Goal: Task Accomplishment & Management: Manage account settings

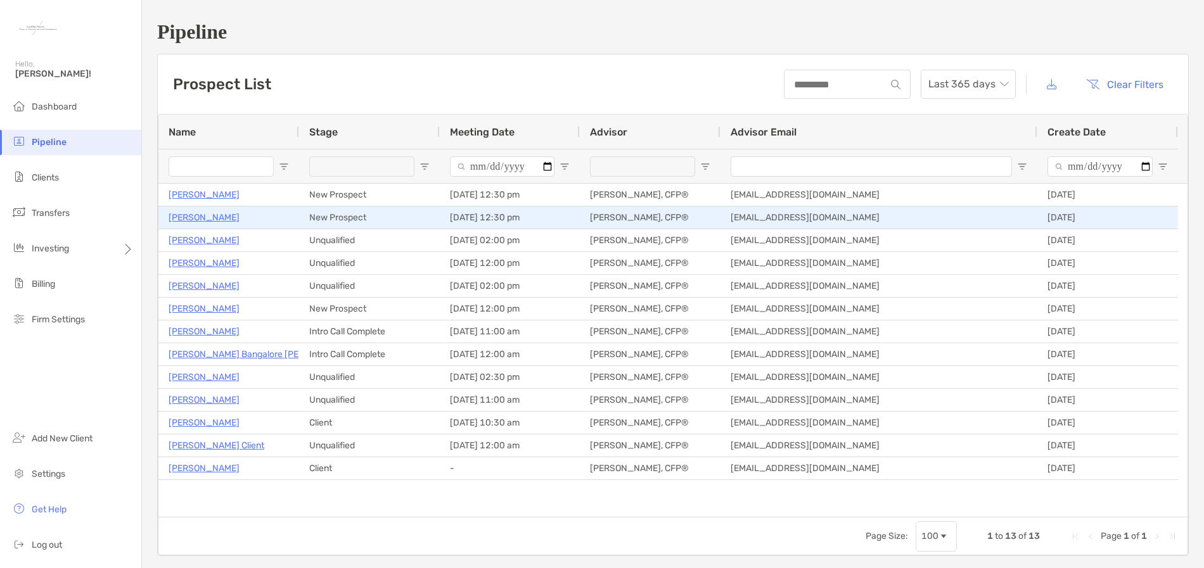
click at [202, 217] on p "[PERSON_NAME]" at bounding box center [204, 218] width 71 height 16
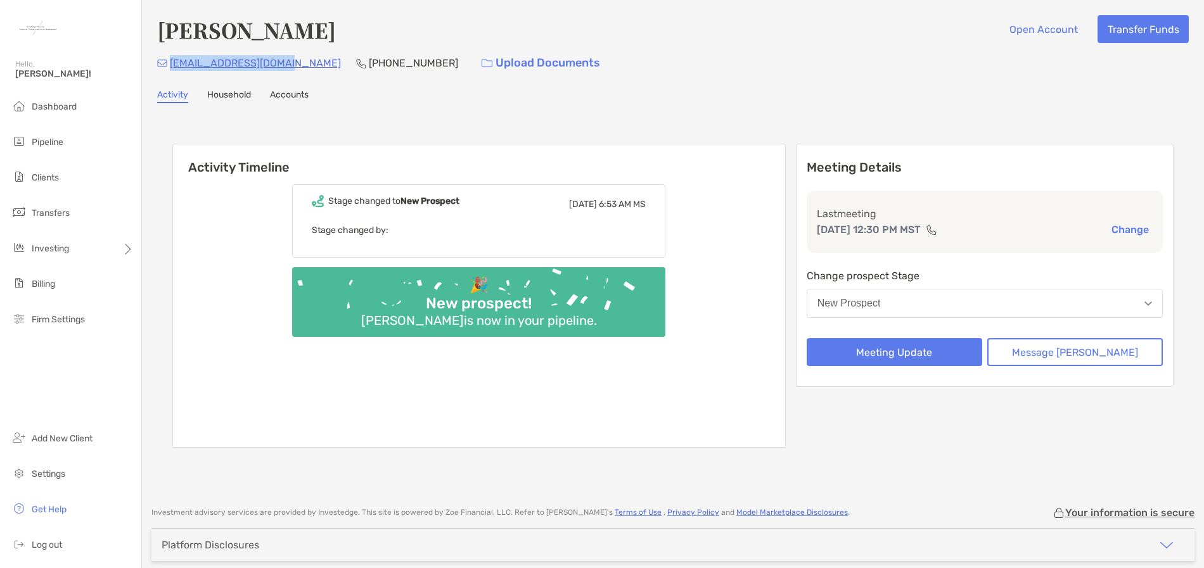
drag, startPoint x: 0, startPoint y: 0, endPoint x: 172, endPoint y: 67, distance: 184.2
click at [172, 67] on div "bridgetmac33@live.com (509) 991-7819 Upload Documents" at bounding box center [673, 62] width 1032 height 27
copy p "[EMAIL_ADDRESS][DOMAIN_NAME]"
click at [57, 109] on span "Dashboard" at bounding box center [54, 106] width 45 height 11
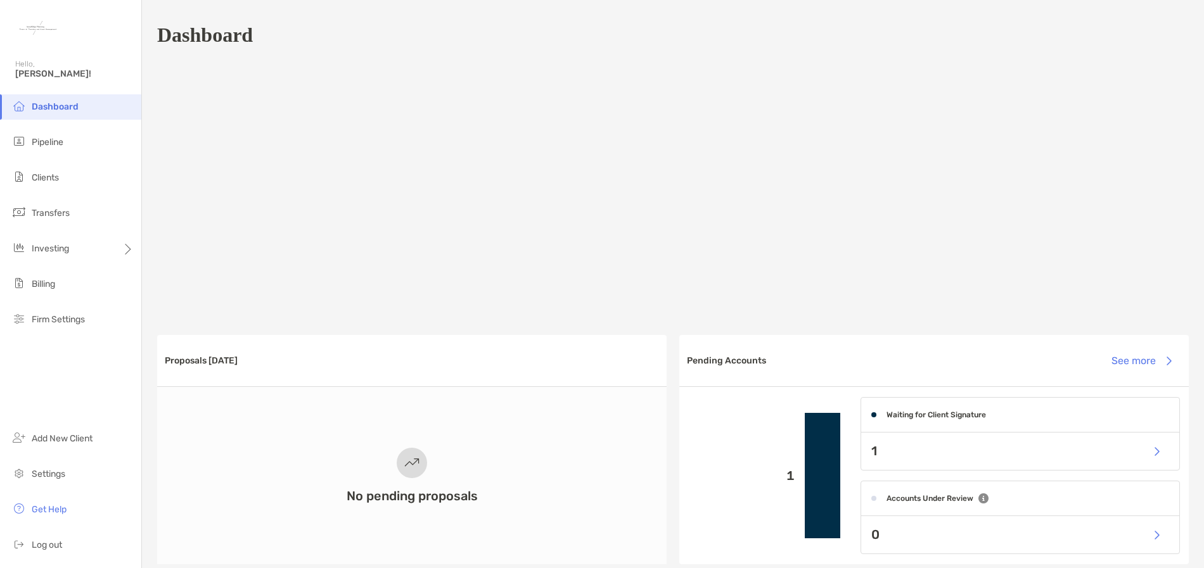
click at [74, 111] on span "Dashboard" at bounding box center [55, 106] width 47 height 11
click at [60, 146] on span "Pipeline" at bounding box center [48, 142] width 32 height 11
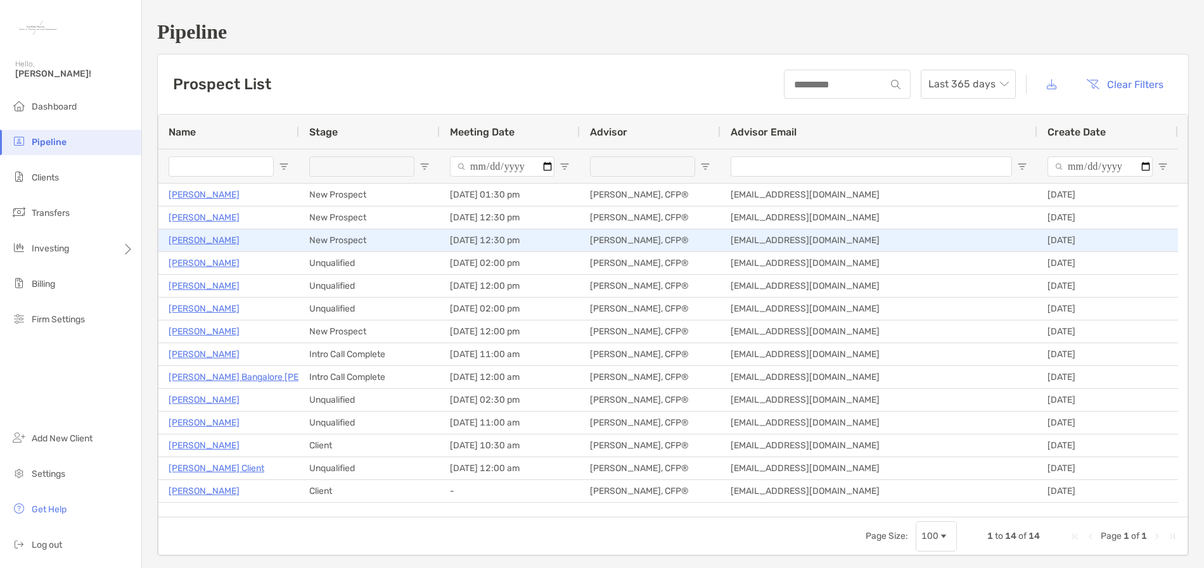
click at [224, 240] on p "[PERSON_NAME]" at bounding box center [204, 241] width 71 height 16
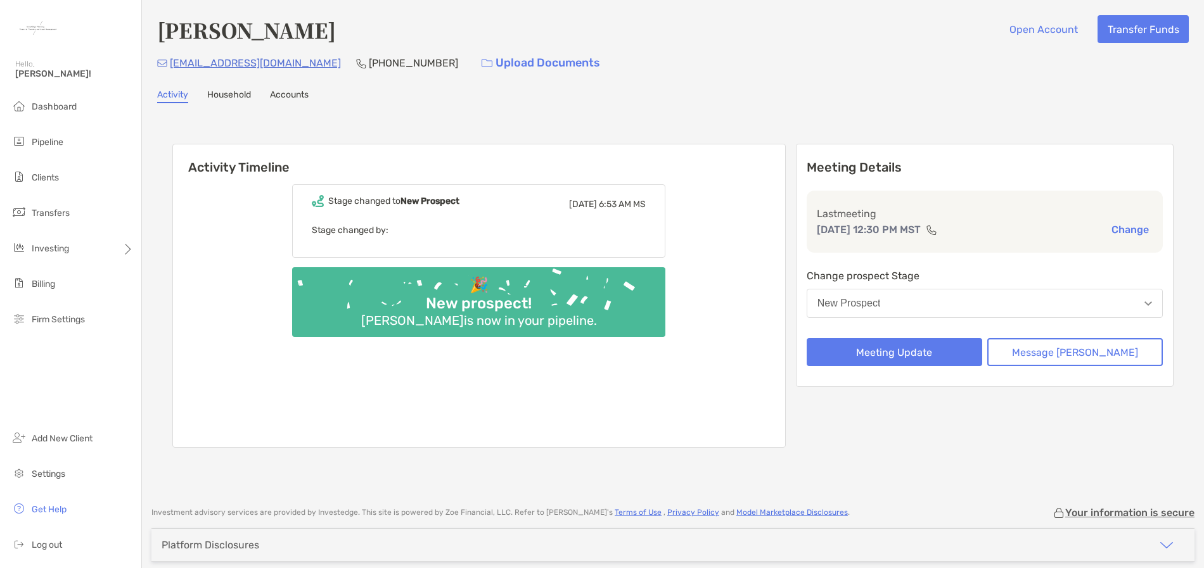
click at [1024, 298] on button "New Prospect" at bounding box center [985, 303] width 356 height 29
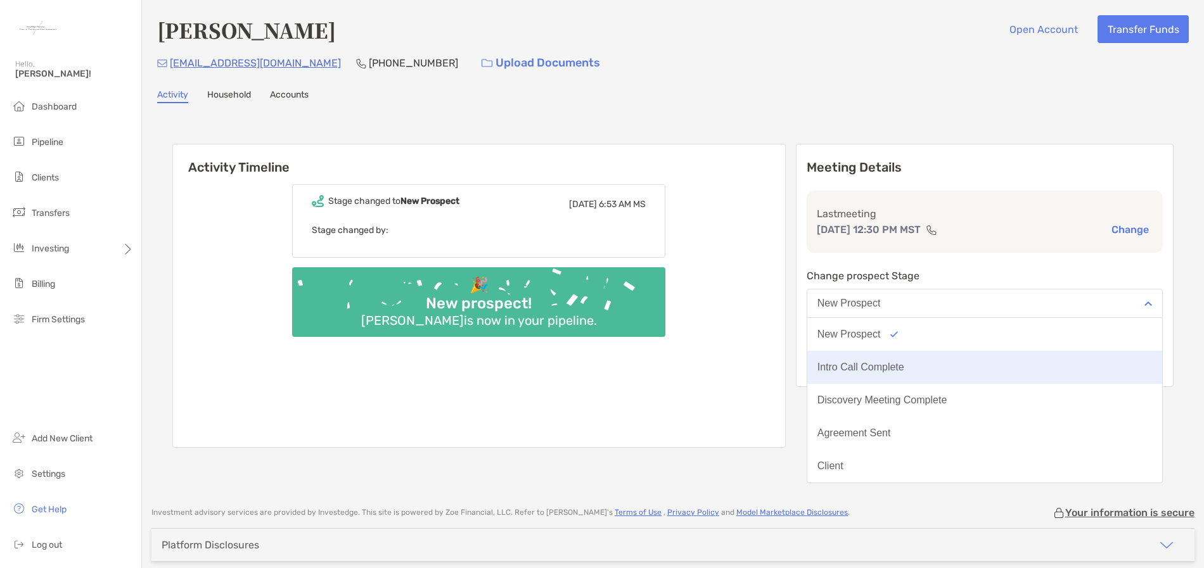
click at [904, 368] on div "Intro Call Complete" at bounding box center [860, 367] width 87 height 11
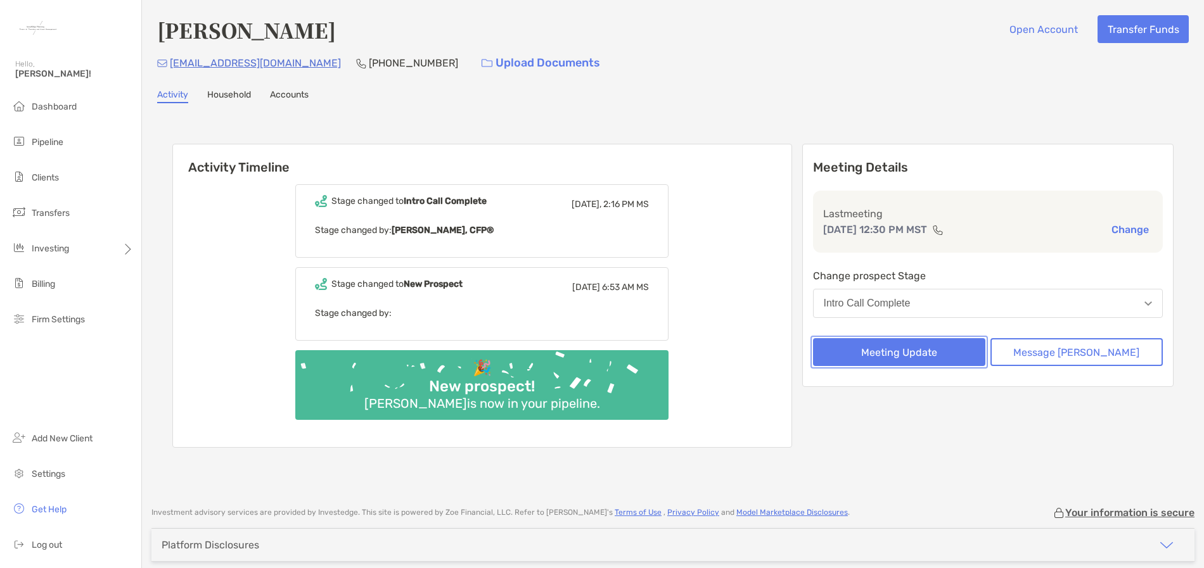
click at [926, 352] on button "Meeting Update" at bounding box center [899, 352] width 172 height 28
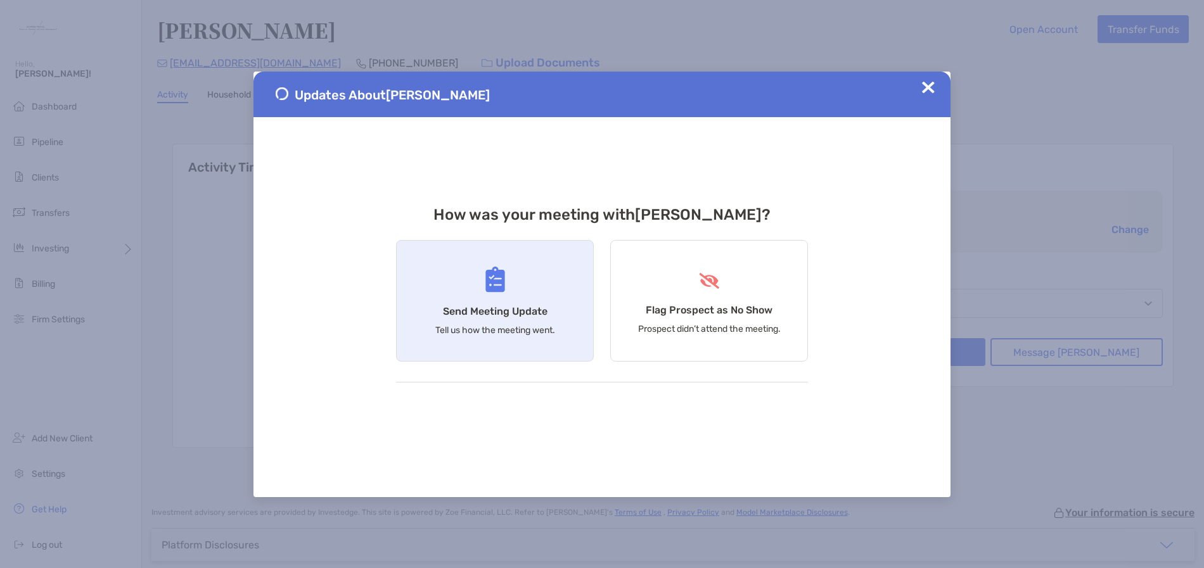
click at [487, 316] on h4 "Send Meeting Update" at bounding box center [495, 311] width 105 height 12
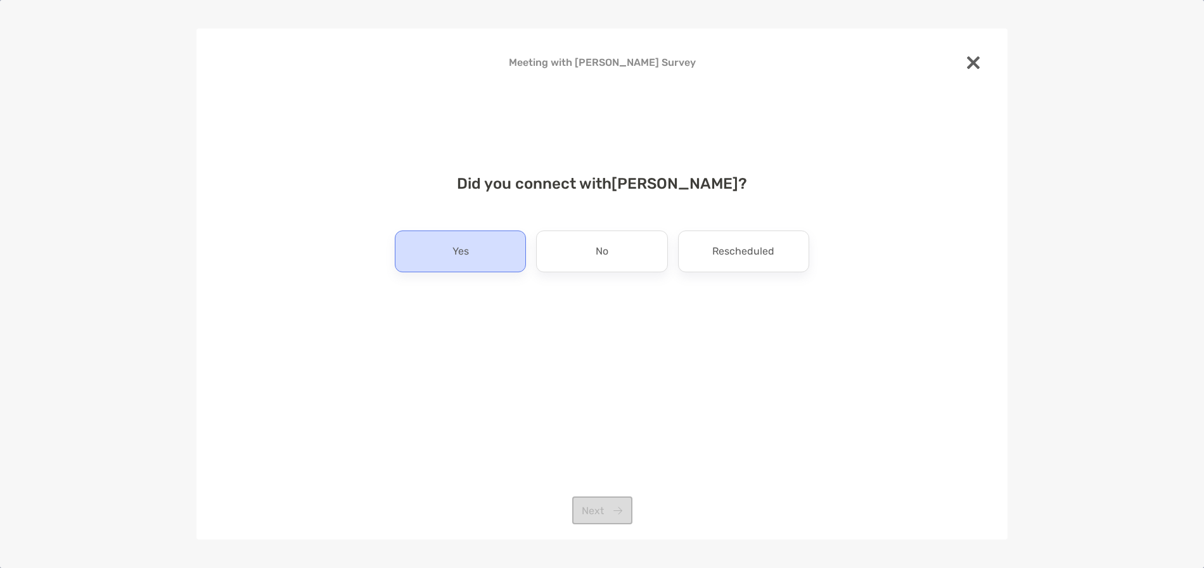
click at [465, 257] on p "Yes" at bounding box center [460, 251] width 16 height 20
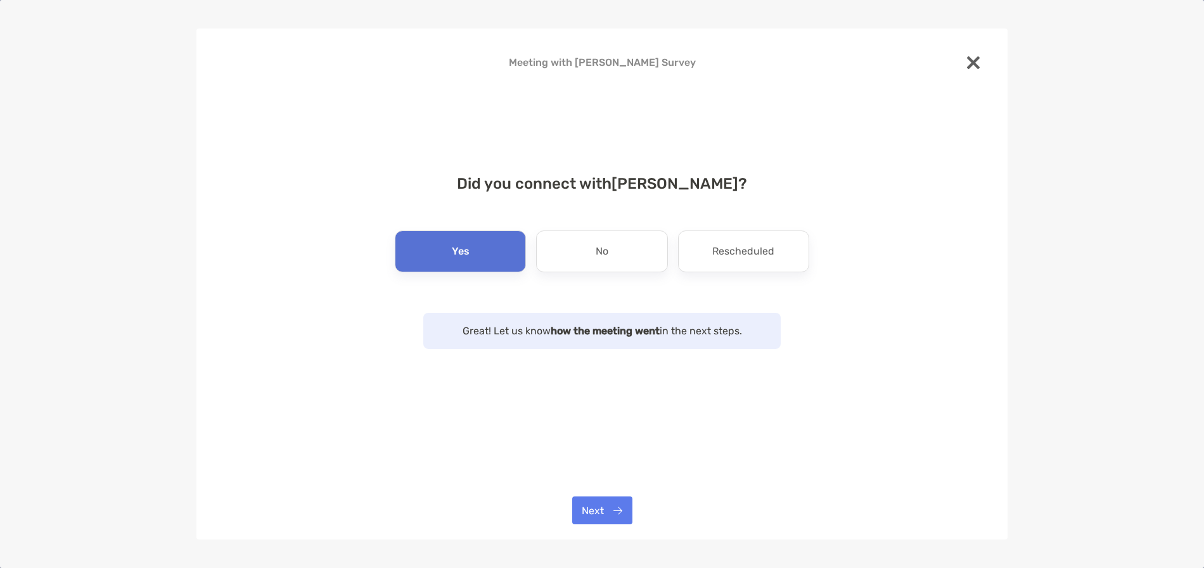
click at [596, 489] on div "Meeting with Bridget Mccarthy Survey Did you connect with Bridget Mccarthy ? Ye…" at bounding box center [601, 284] width 811 height 511
click at [617, 504] on button "Next" at bounding box center [602, 511] width 60 height 28
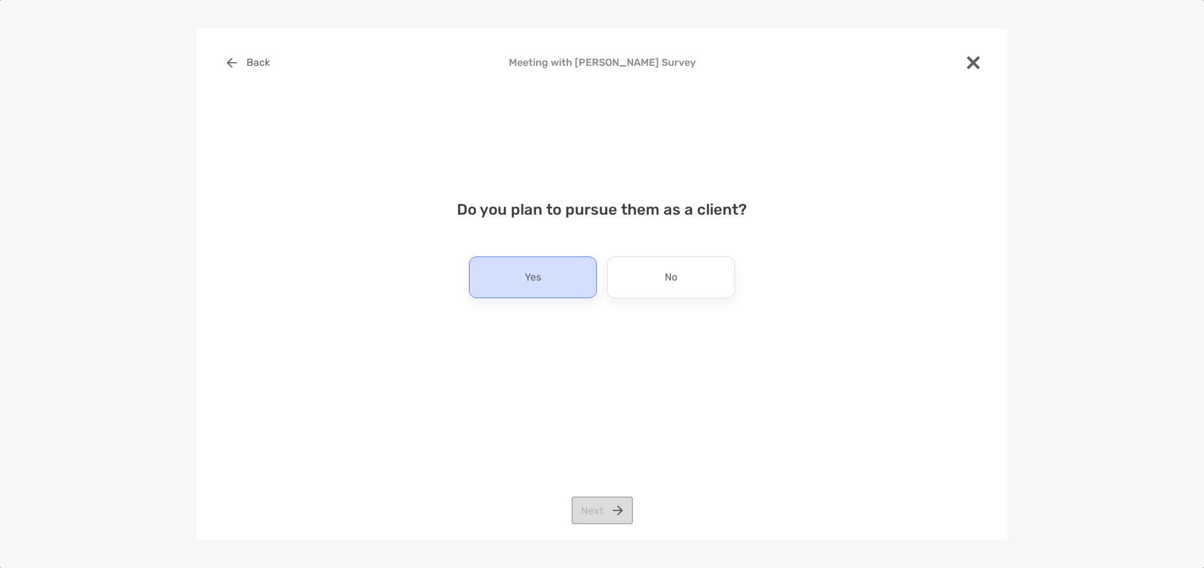
click at [522, 281] on div "Yes" at bounding box center [533, 278] width 128 height 42
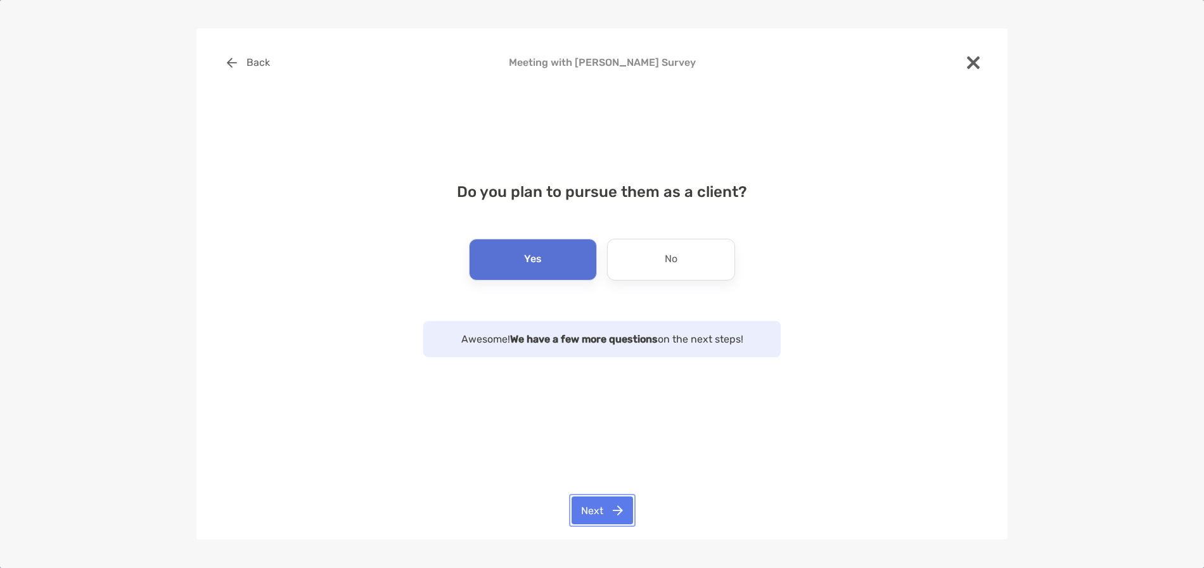
click at [603, 507] on button "Next" at bounding box center [602, 511] width 61 height 28
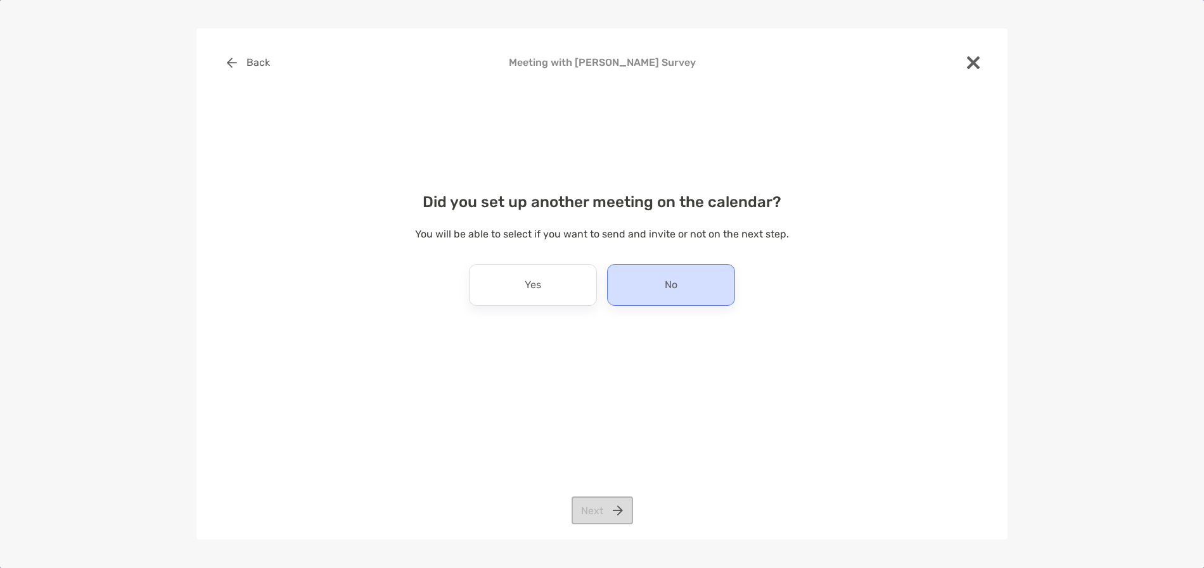
click at [698, 295] on div "No" at bounding box center [671, 285] width 128 height 42
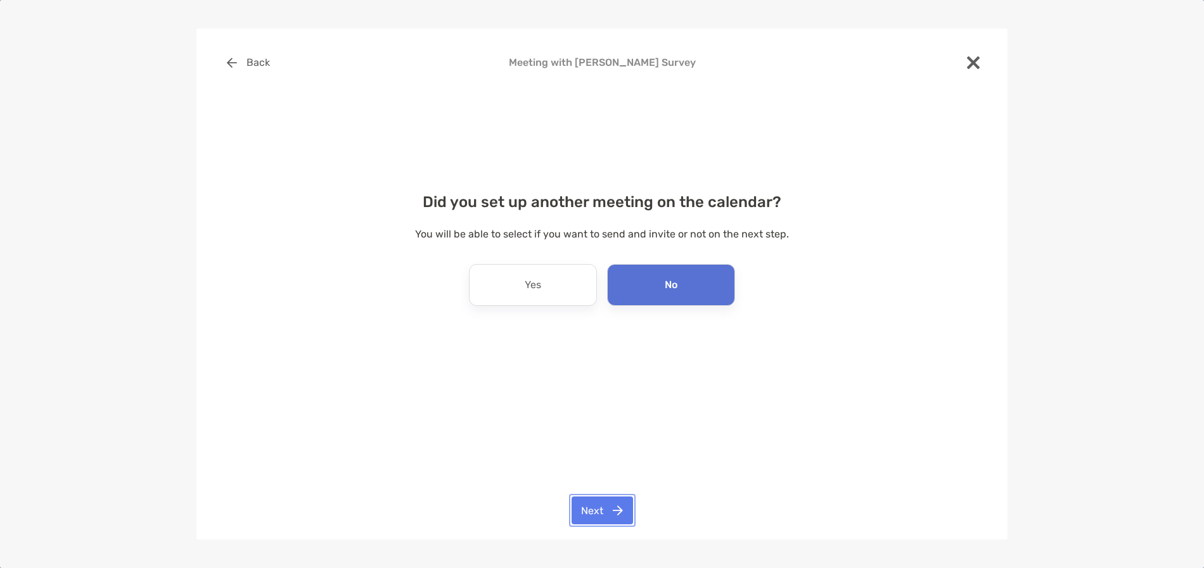
click at [610, 508] on button "Next" at bounding box center [602, 511] width 61 height 28
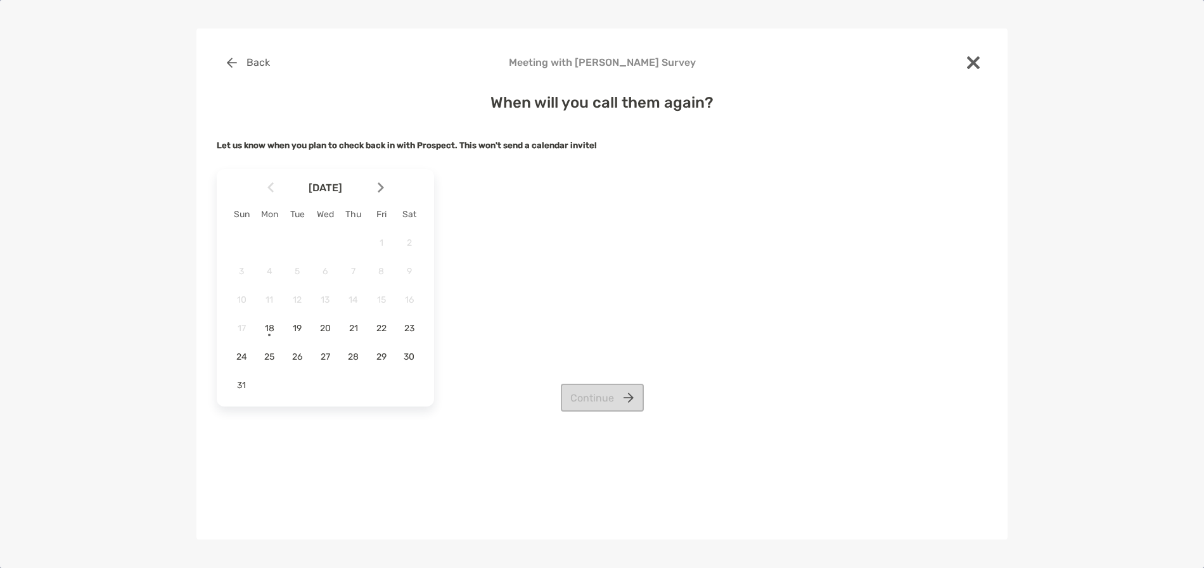
click at [376, 184] on div at bounding box center [386, 188] width 22 height 28
click at [378, 239] on span "5" at bounding box center [382, 243] width 22 height 11
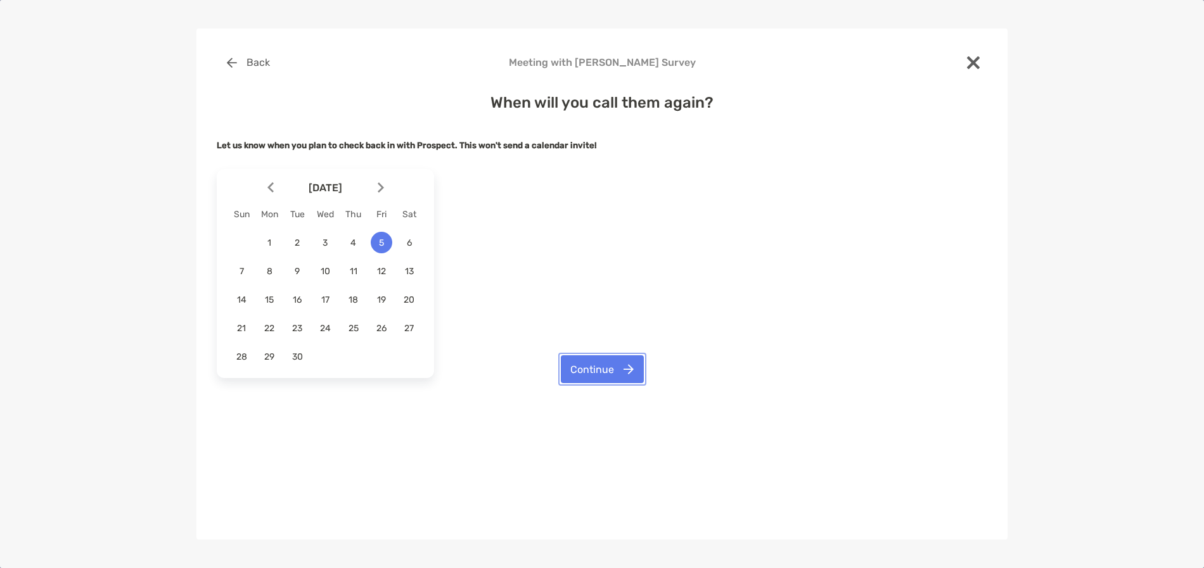
click at [605, 365] on button "Continue" at bounding box center [602, 370] width 83 height 28
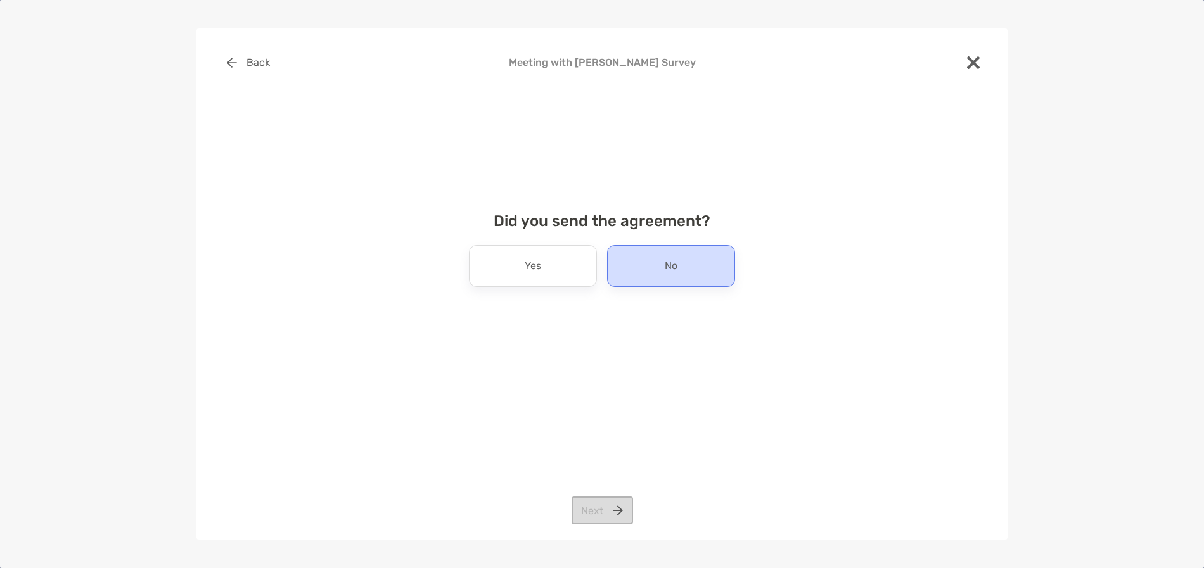
click at [685, 274] on div "No" at bounding box center [671, 266] width 128 height 42
drag, startPoint x: 599, startPoint y: 508, endPoint x: 620, endPoint y: 511, distance: 21.8
click at [598, 508] on button "Next" at bounding box center [602, 511] width 61 height 28
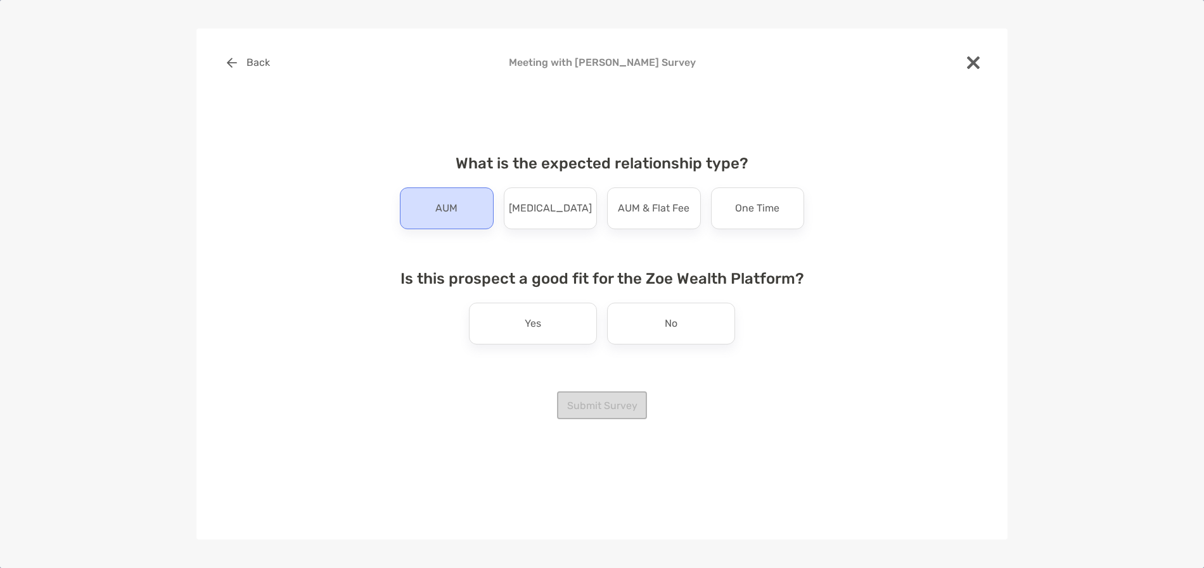
click at [447, 205] on p "AUM" at bounding box center [446, 208] width 22 height 20
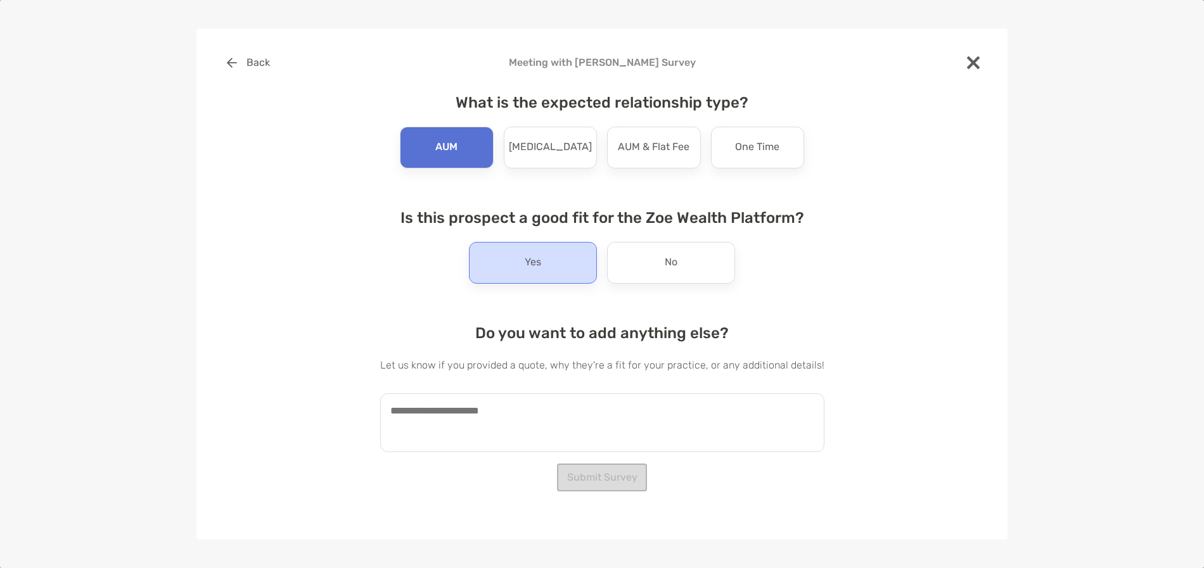
click at [545, 265] on div "Yes" at bounding box center [533, 263] width 128 height 42
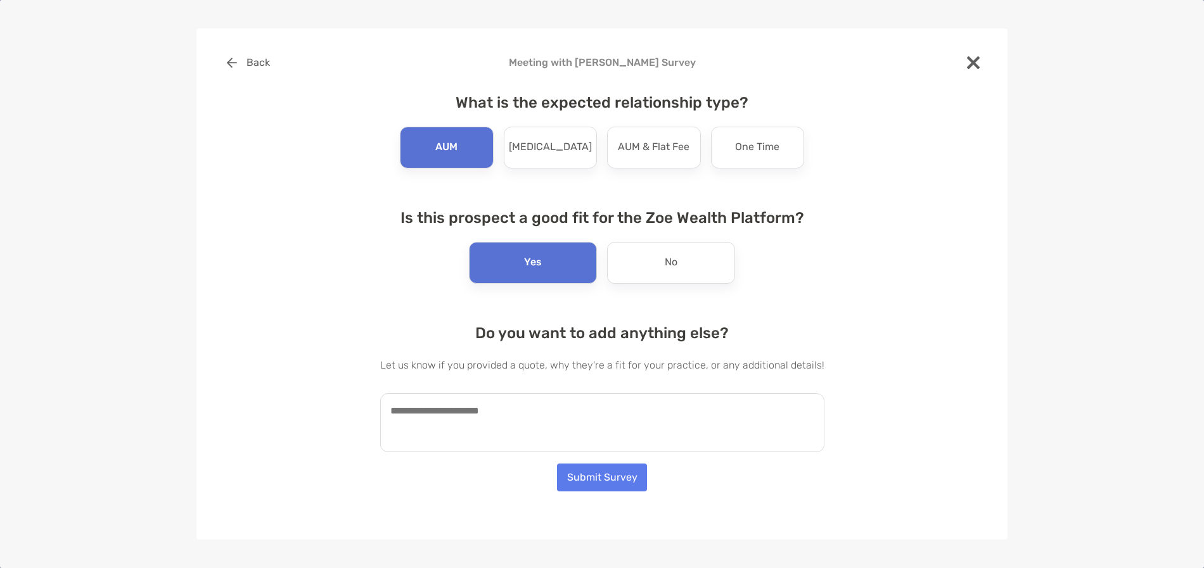
click at [612, 413] on textarea at bounding box center [602, 423] width 444 height 59
type textarea "**********"
click at [245, 65] on button "Back" at bounding box center [248, 63] width 63 height 28
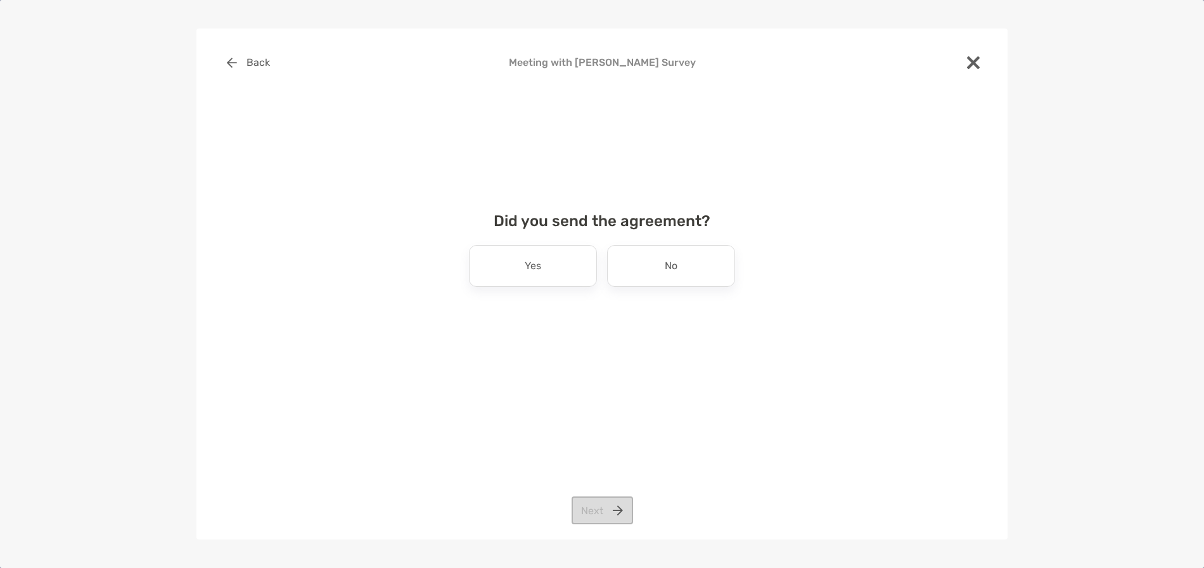
click at [982, 58] on div at bounding box center [973, 64] width 28 height 30
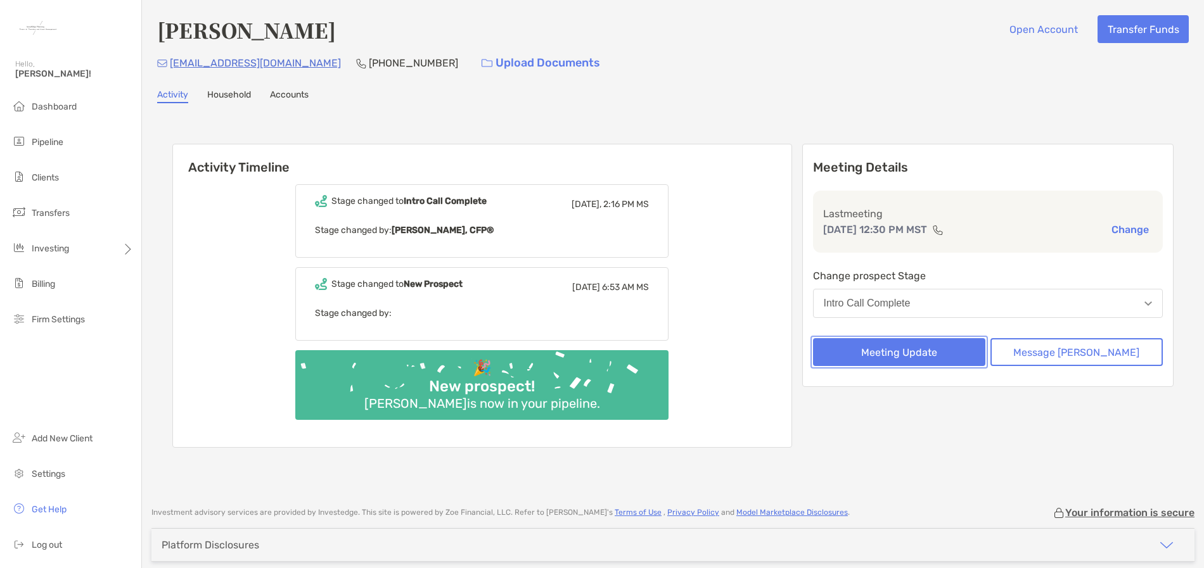
click at [952, 357] on button "Meeting Update" at bounding box center [899, 352] width 172 height 28
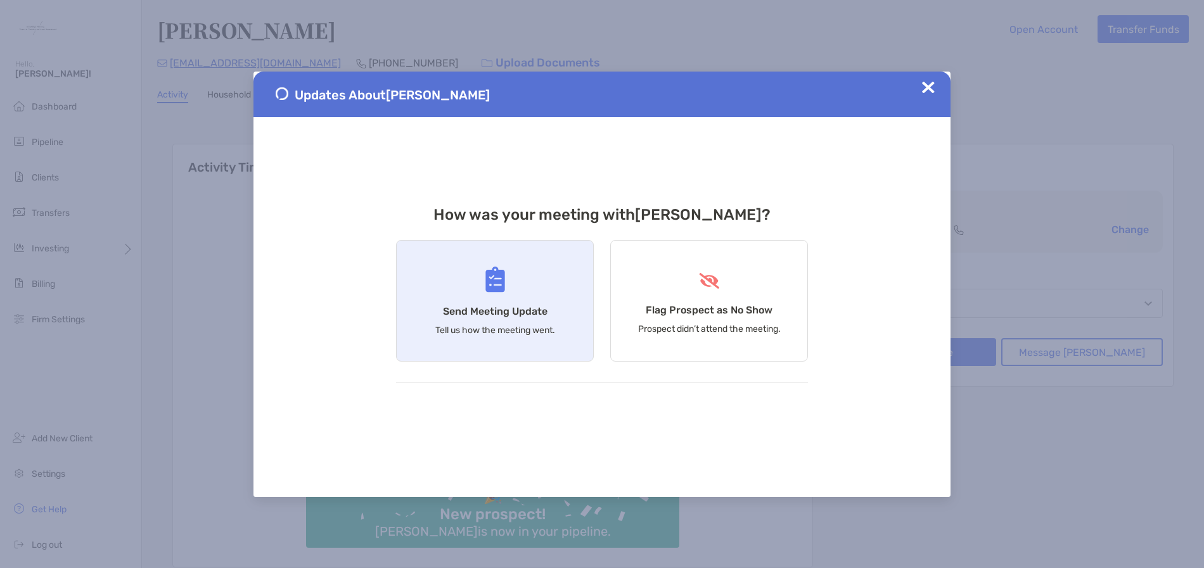
click at [520, 326] on p "Tell us how the meeting went." at bounding box center [495, 330] width 120 height 11
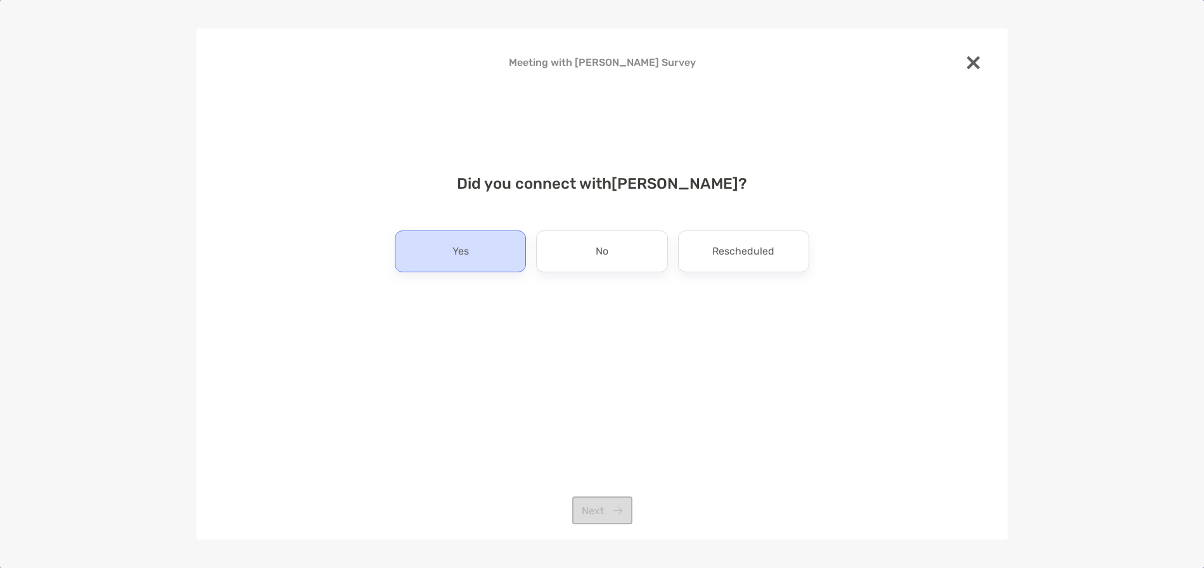
click at [480, 259] on div "Yes" at bounding box center [460, 252] width 131 height 42
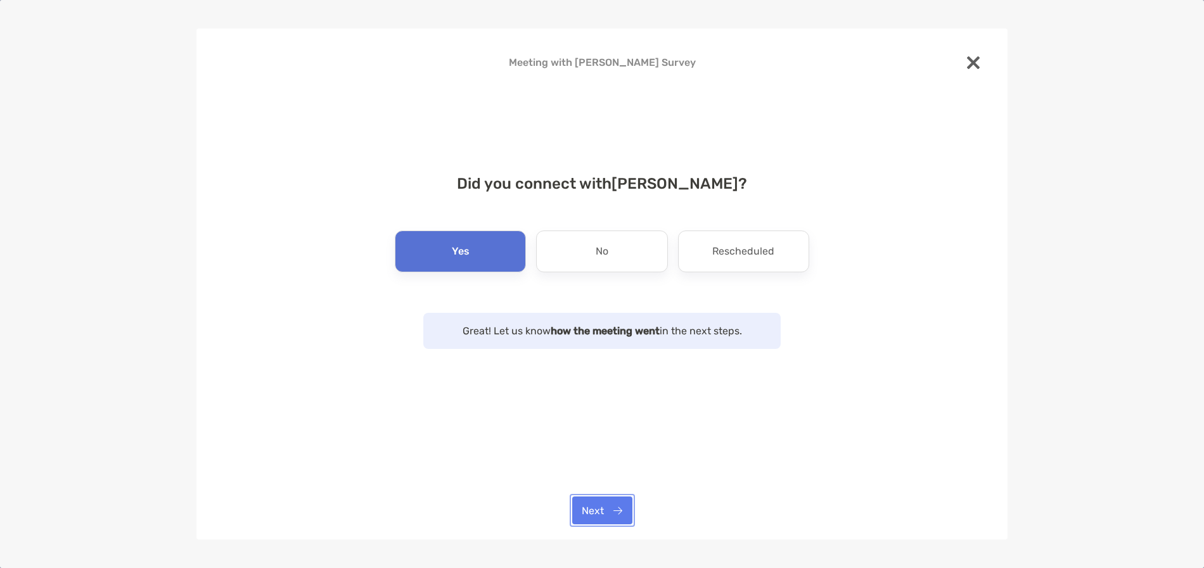
click at [611, 508] on button "Next" at bounding box center [602, 511] width 60 height 28
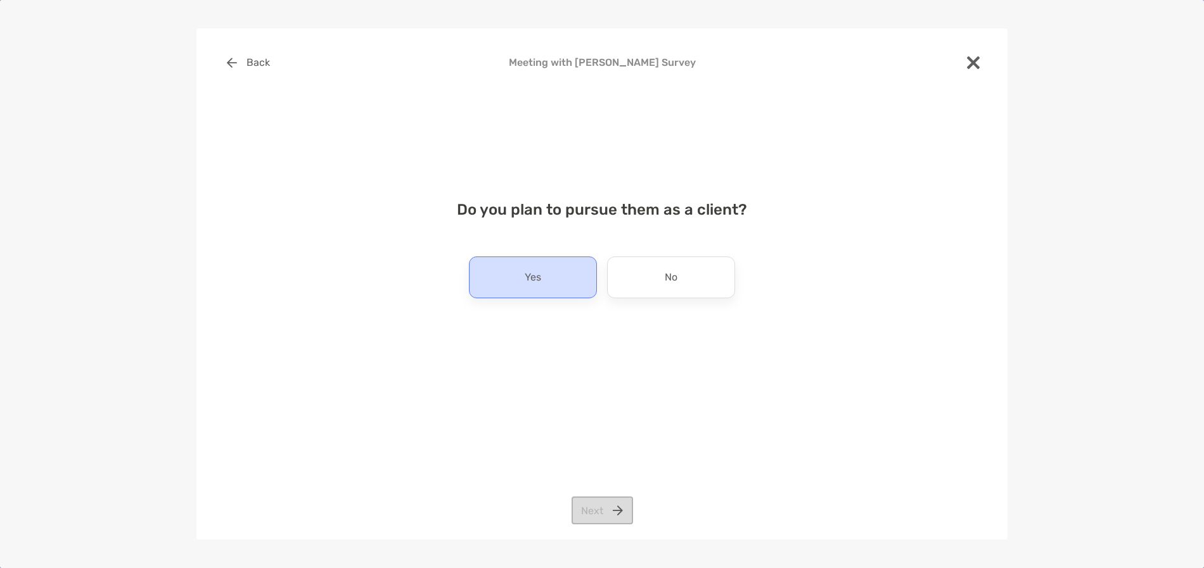
click at [534, 276] on p "Yes" at bounding box center [533, 277] width 16 height 20
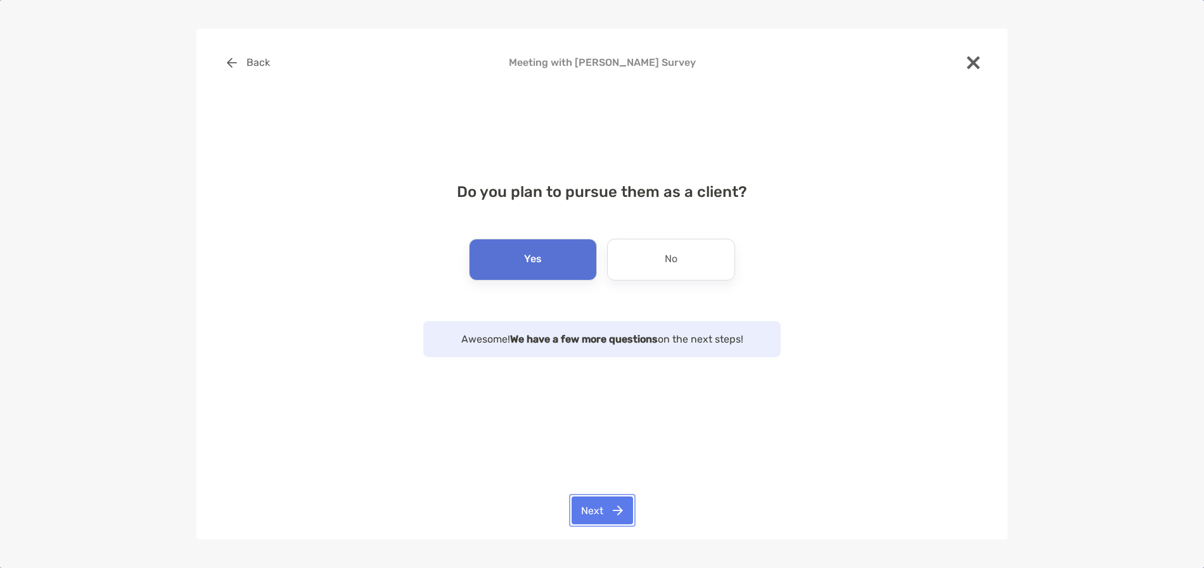
click at [610, 514] on button "Next" at bounding box center [602, 511] width 61 height 28
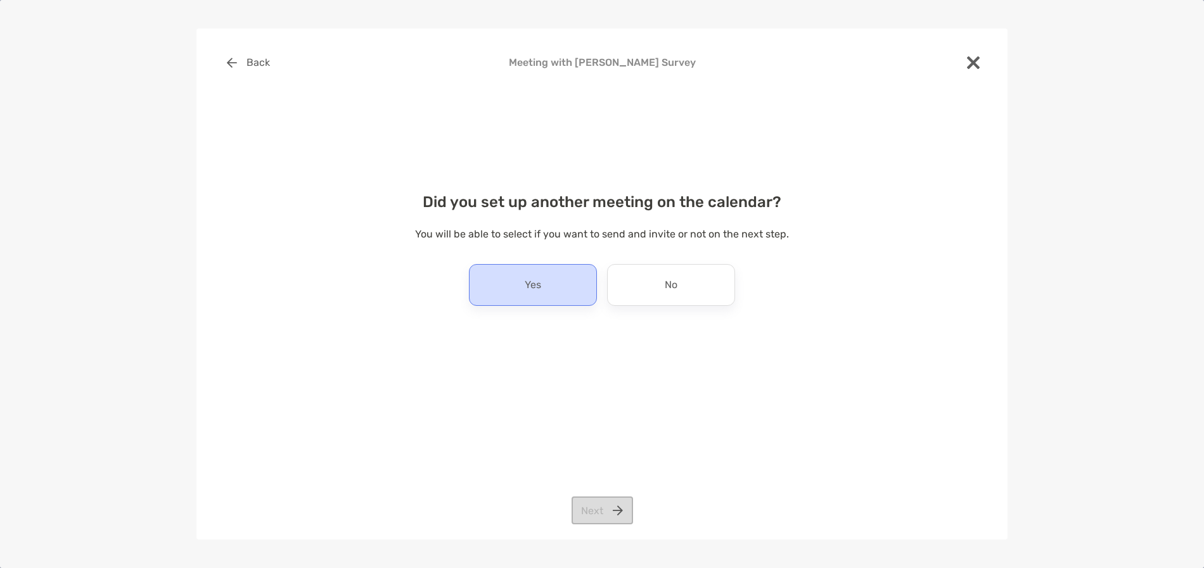
click at [529, 286] on p "Yes" at bounding box center [533, 285] width 16 height 20
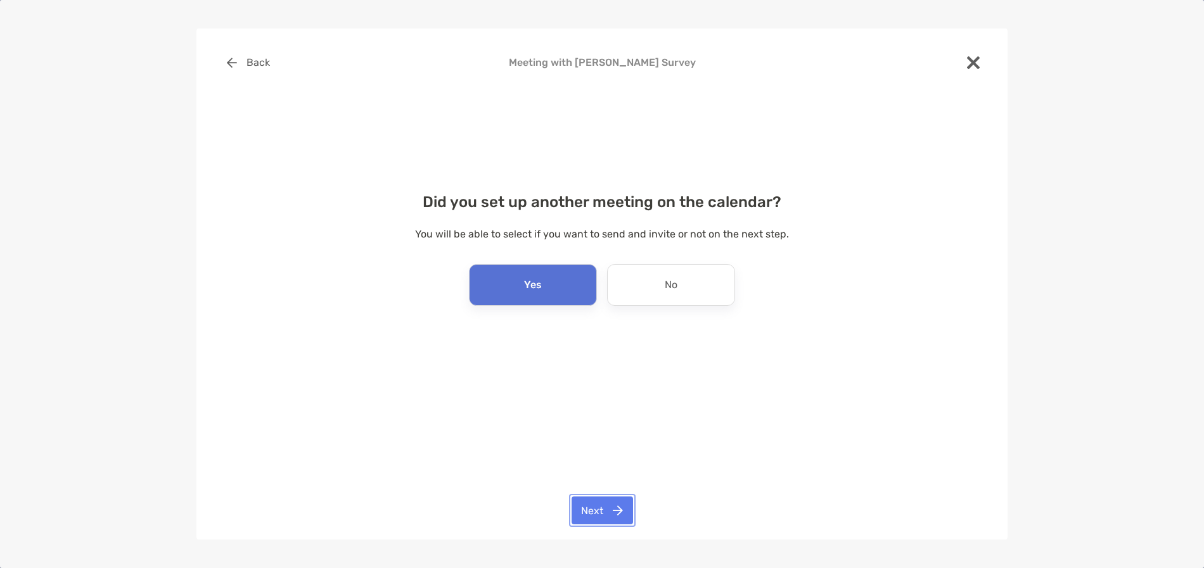
click at [597, 513] on button "Next" at bounding box center [602, 511] width 61 height 28
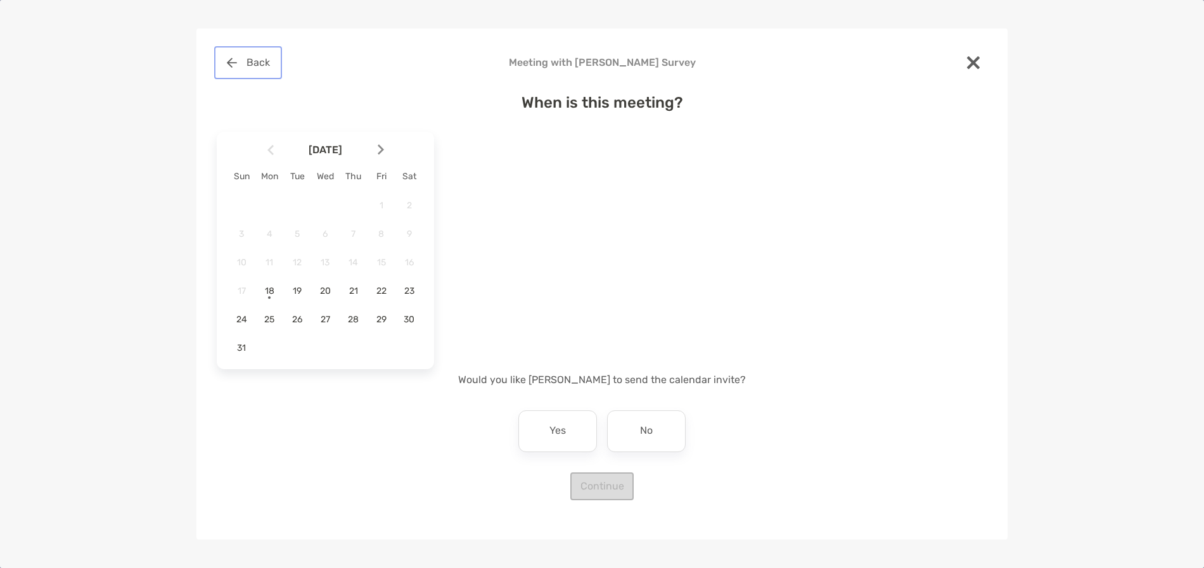
click at [236, 61] on button "Back" at bounding box center [248, 63] width 63 height 28
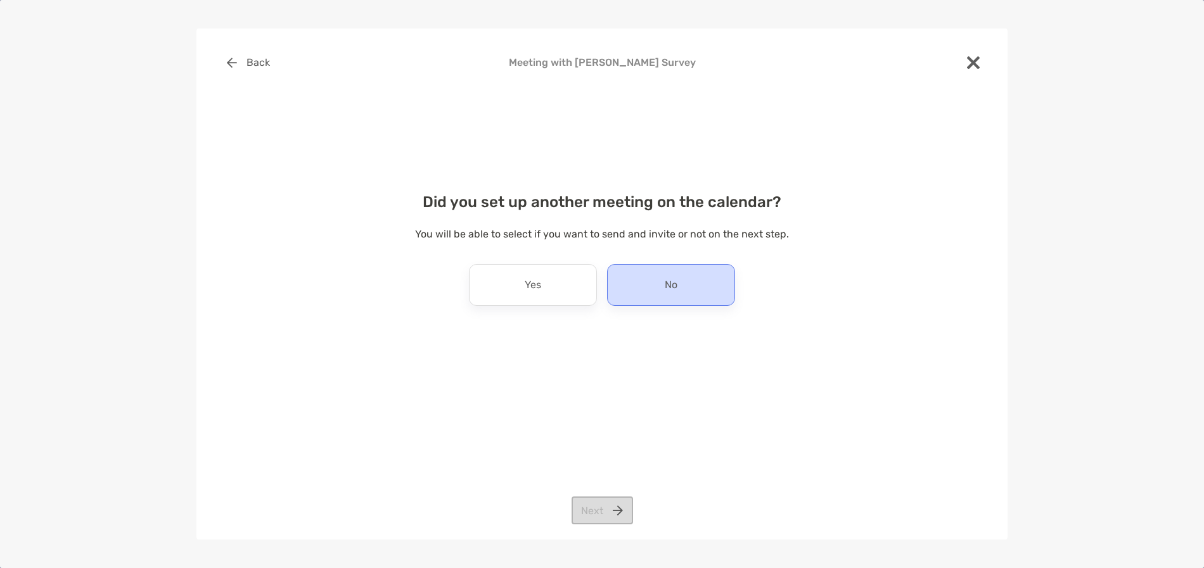
click at [684, 295] on div "No" at bounding box center [671, 285] width 128 height 42
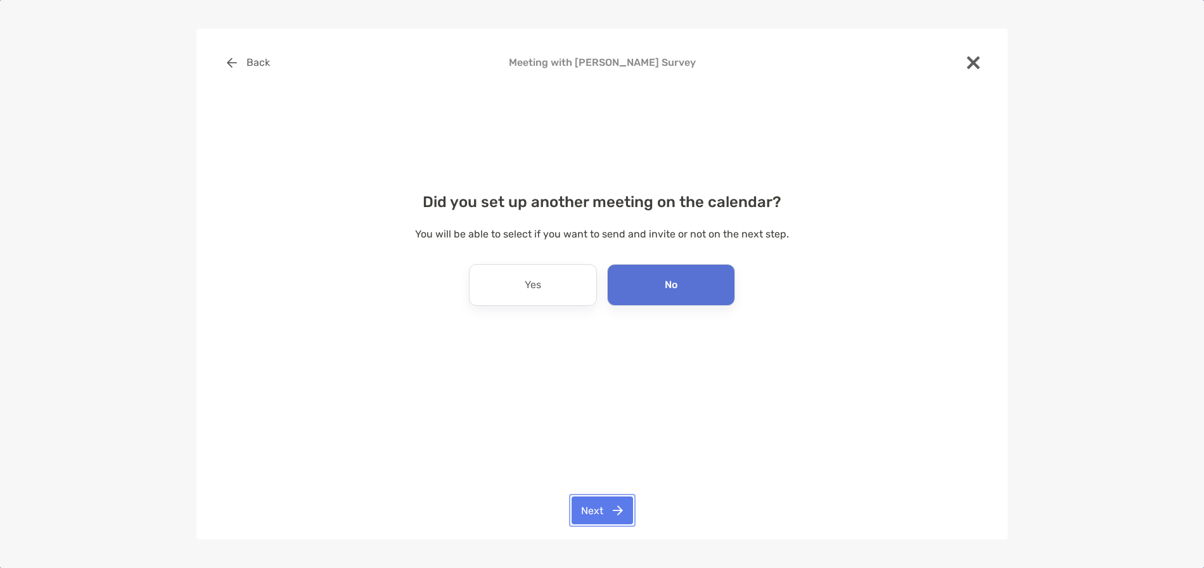
click at [600, 511] on button "Next" at bounding box center [602, 511] width 61 height 28
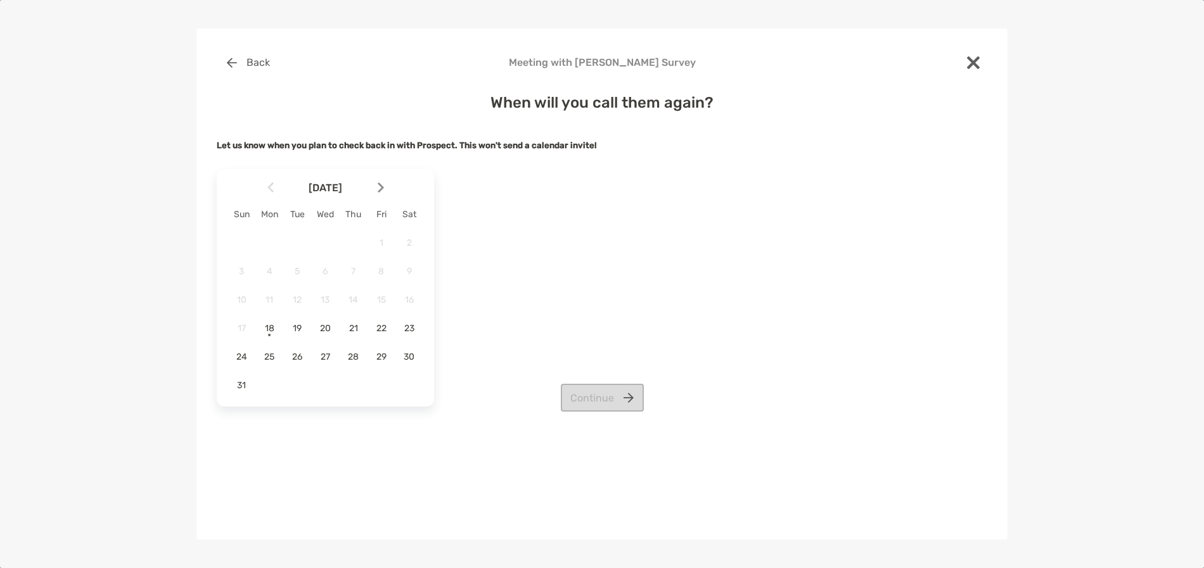
click at [377, 180] on div at bounding box center [386, 188] width 22 height 28
click at [381, 186] on img at bounding box center [381, 188] width 6 height 11
click at [271, 189] on img at bounding box center [270, 188] width 6 height 11
click at [381, 238] on span "5" at bounding box center [382, 243] width 22 height 11
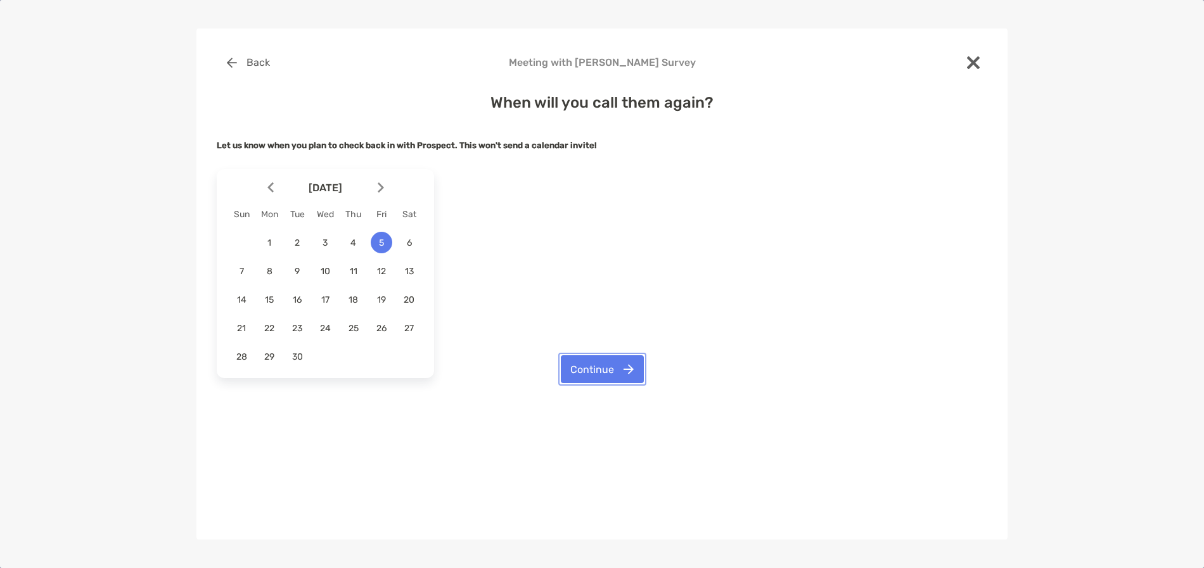
click at [599, 370] on button "Continue" at bounding box center [602, 370] width 83 height 28
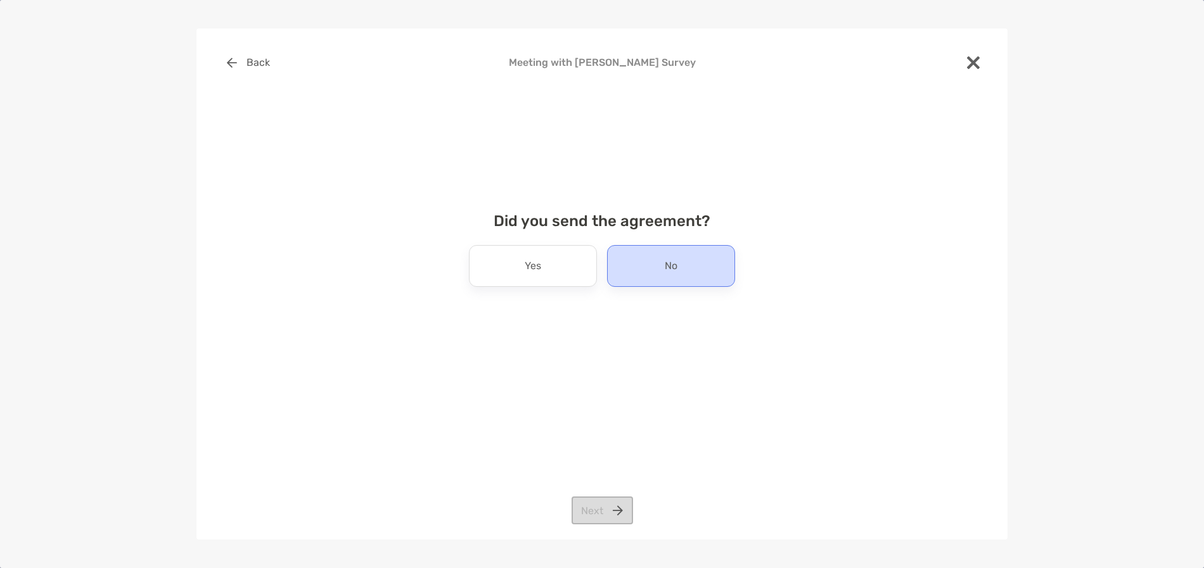
click at [716, 279] on div "No" at bounding box center [671, 266] width 128 height 42
drag, startPoint x: 598, startPoint y: 510, endPoint x: 617, endPoint y: 508, distance: 19.1
click at [600, 511] on button "Next" at bounding box center [602, 511] width 61 height 28
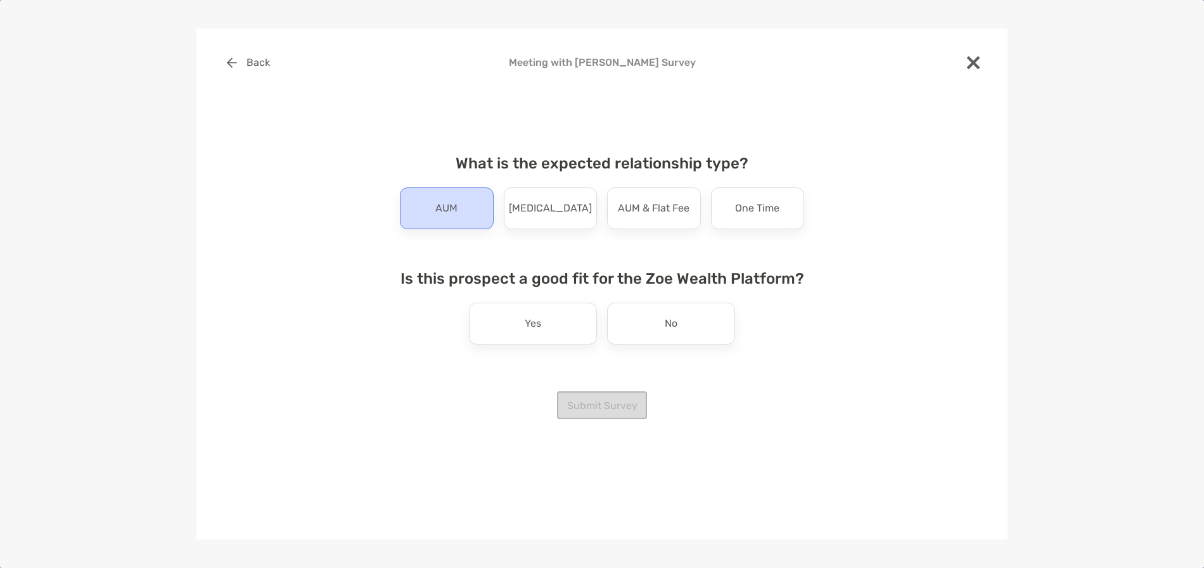
click at [423, 208] on div "AUM" at bounding box center [447, 209] width 94 height 42
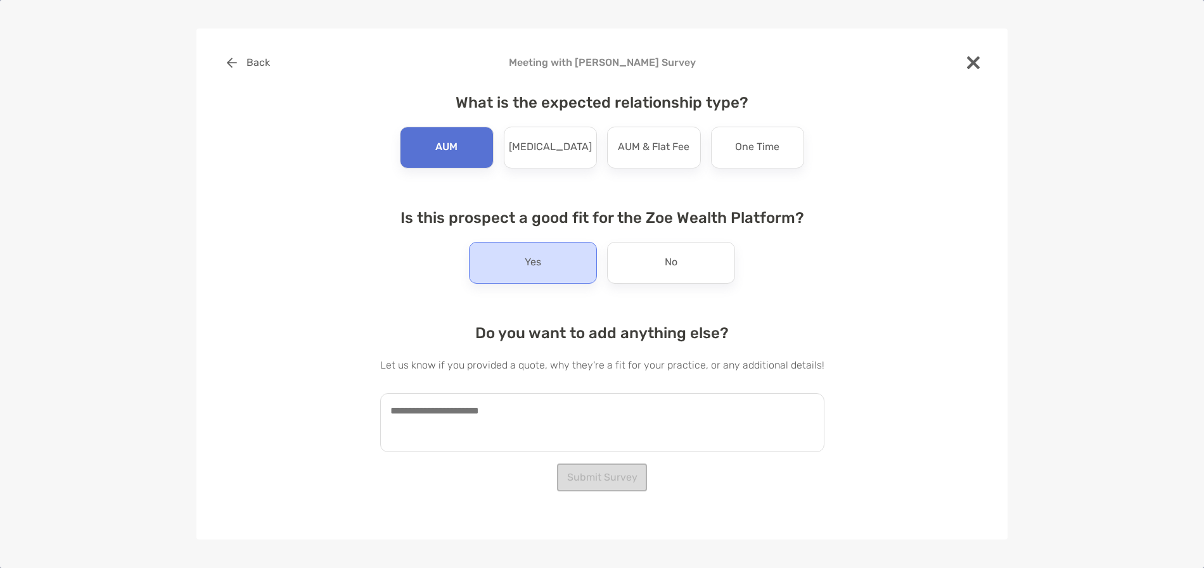
click at [529, 260] on p "Yes" at bounding box center [533, 263] width 16 height 20
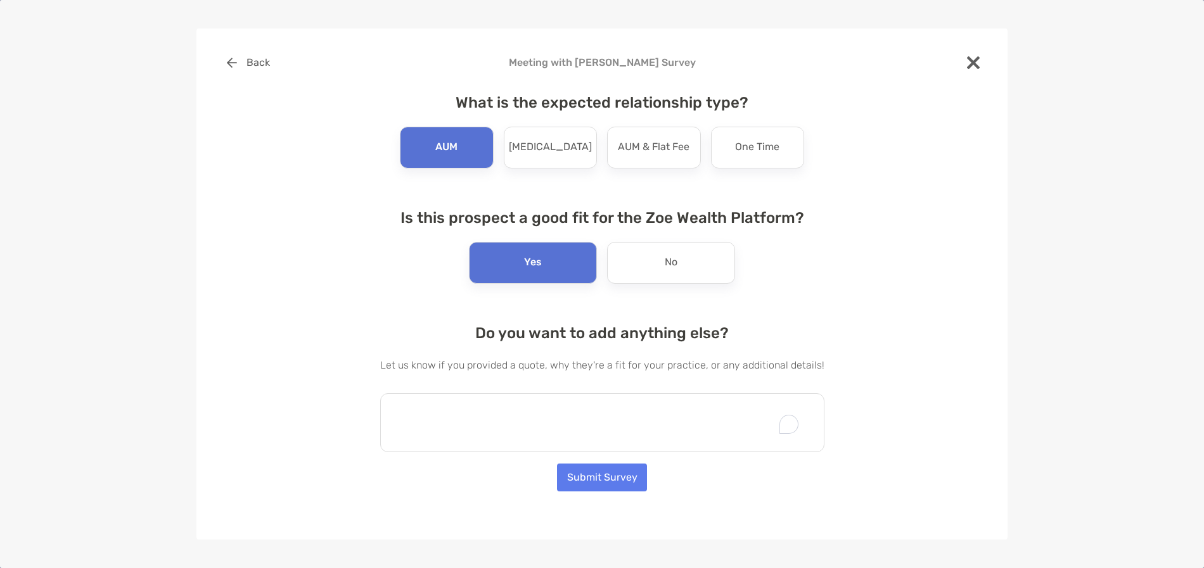
click at [558, 407] on textarea "To enrich screen reader interactions, please activate Accessibility in Grammarl…" at bounding box center [602, 423] width 444 height 59
click at [722, 406] on textarea "**********" at bounding box center [596, 423] width 432 height 59
click at [793, 409] on textarea "**********" at bounding box center [596, 423] width 432 height 59
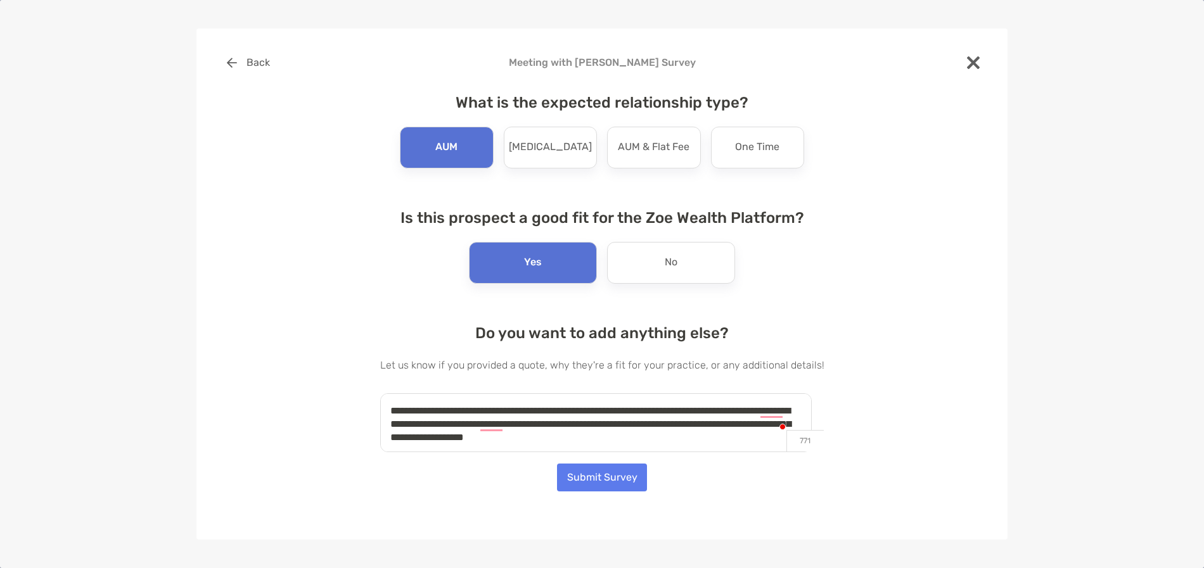
type textarea "**********"
click at [614, 473] on button "Submit Survey" at bounding box center [602, 478] width 90 height 28
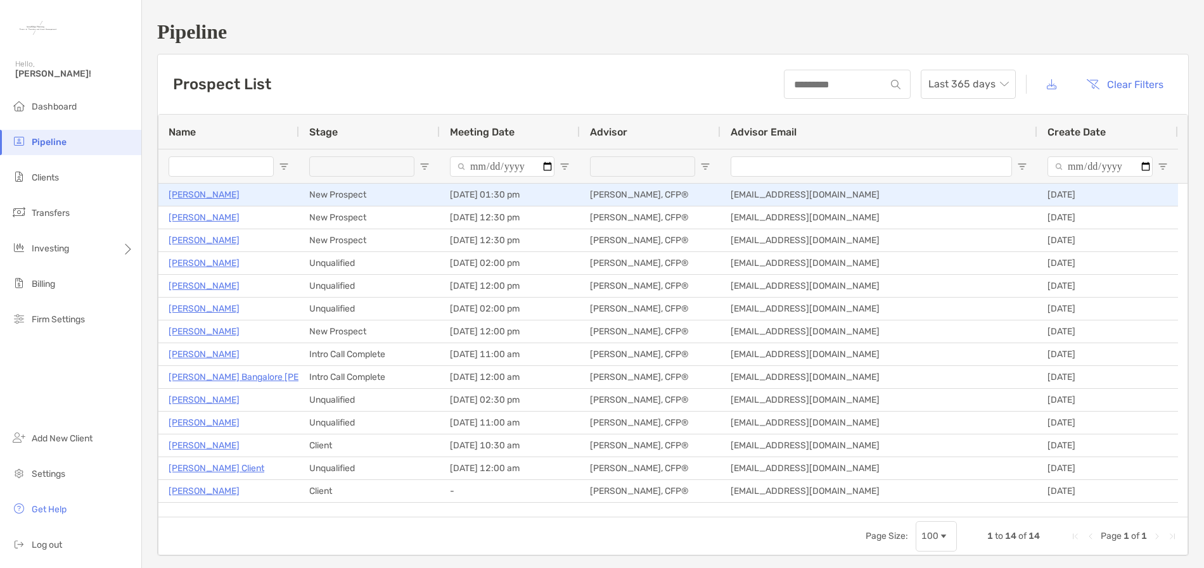
click at [215, 195] on p "[PERSON_NAME]" at bounding box center [204, 195] width 71 height 16
click at [213, 195] on p "[PERSON_NAME]" at bounding box center [204, 195] width 71 height 16
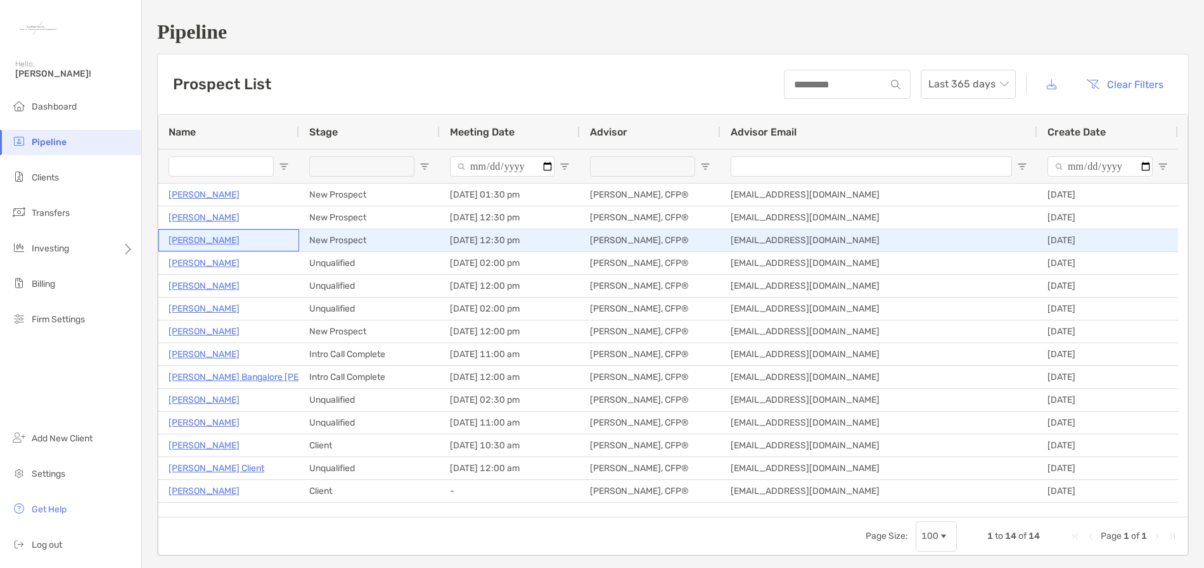
click at [222, 240] on p "Bridget Mccarthy" at bounding box center [204, 241] width 71 height 16
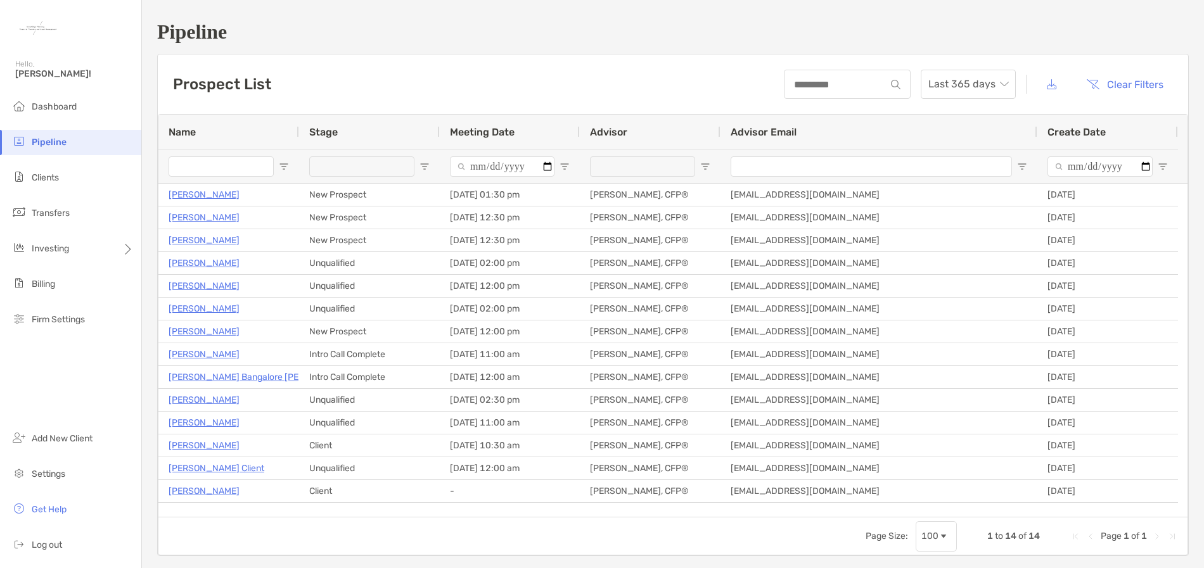
click at [423, 170] on span "Open Filter Menu" at bounding box center [425, 167] width 10 height 10
type input "**********"
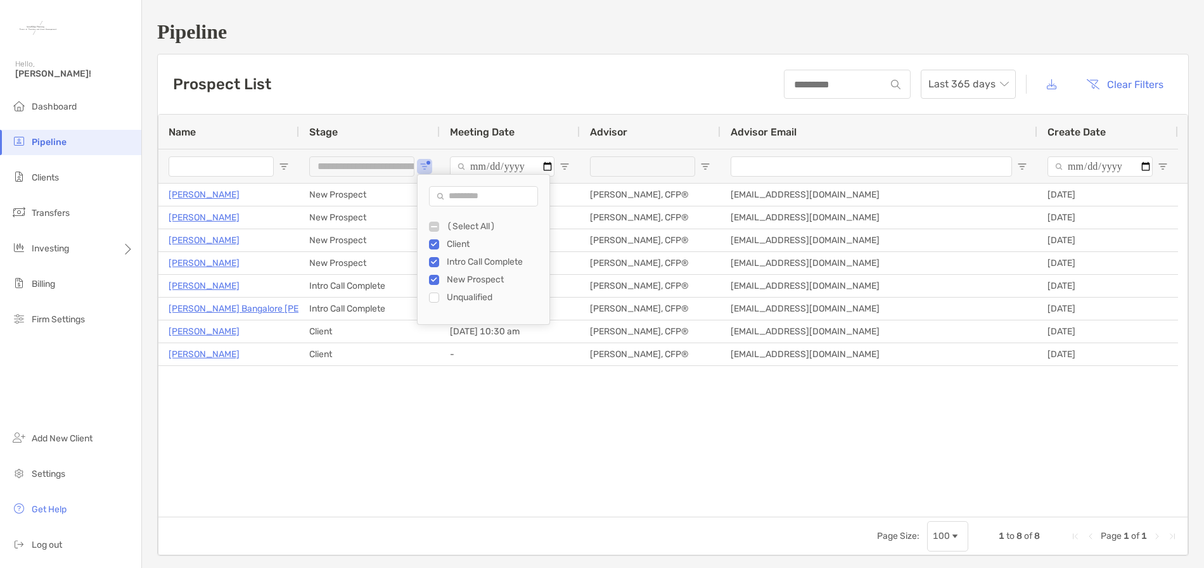
drag, startPoint x: 548, startPoint y: 527, endPoint x: 522, endPoint y: 504, distance: 34.6
click at [548, 526] on div "Page Size: 100 1 to 8 of 8 Page 1 of 1" at bounding box center [672, 536] width 1029 height 38
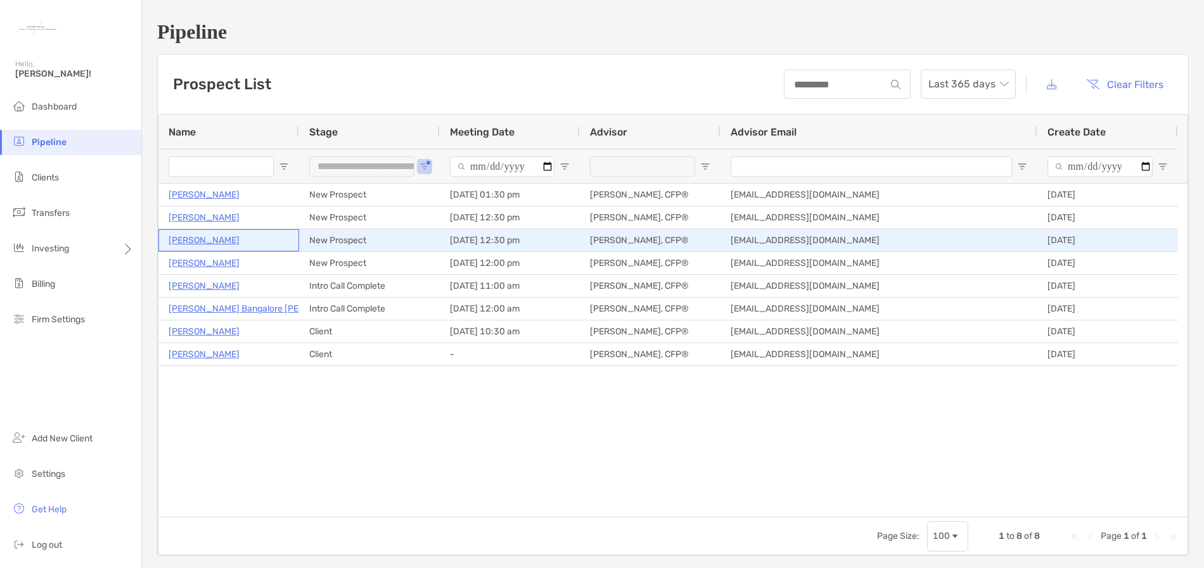
click at [217, 240] on p "Bridget Mccarthy" at bounding box center [204, 241] width 71 height 16
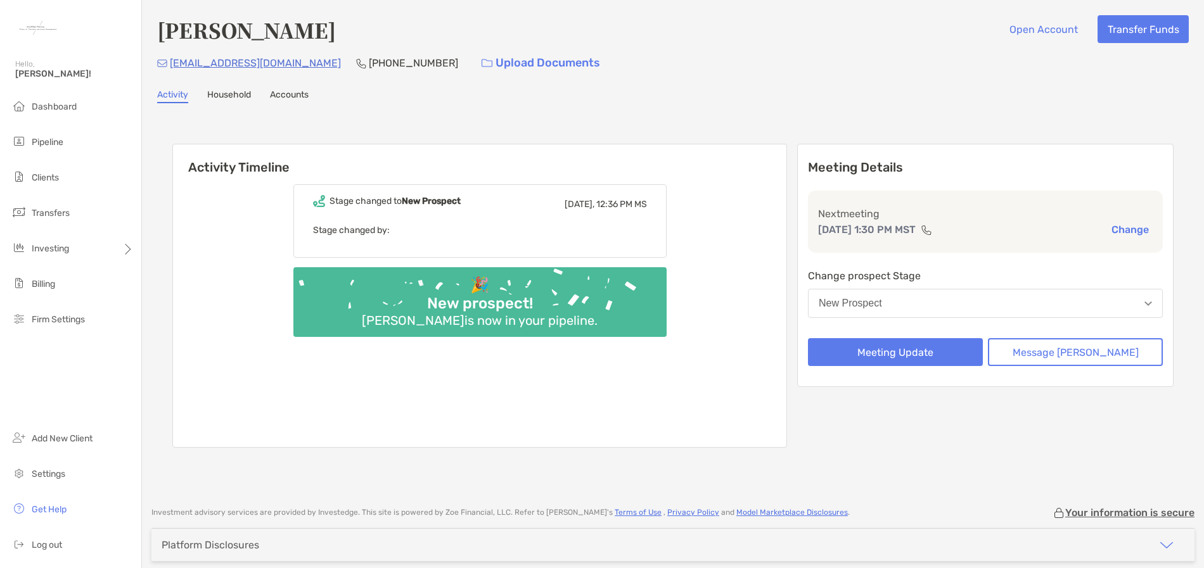
click at [236, 94] on link "Household" at bounding box center [229, 96] width 44 height 14
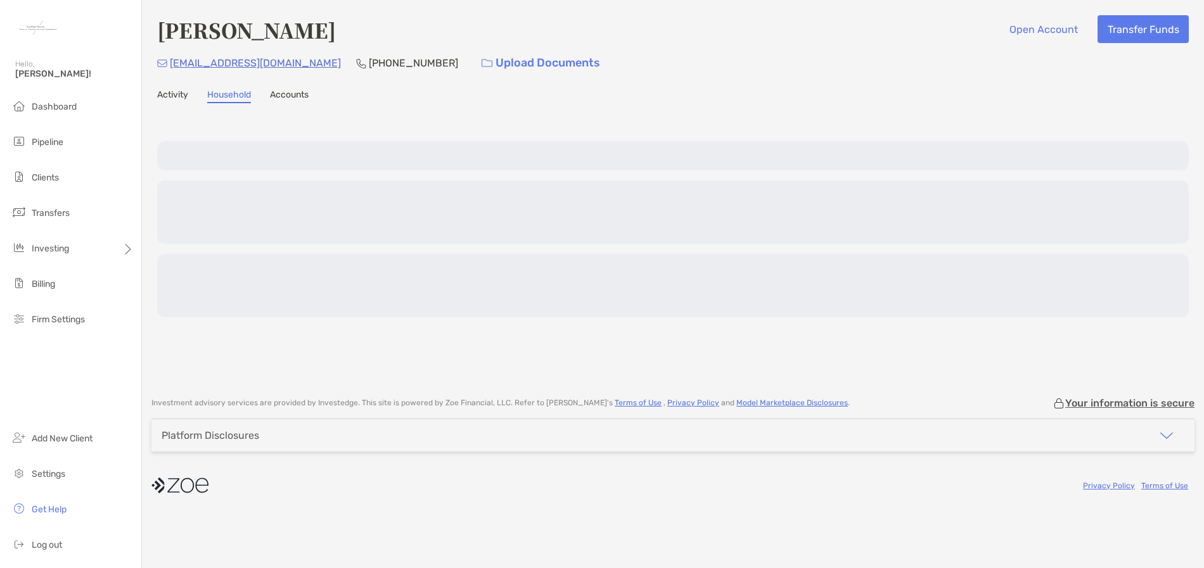
click at [186, 92] on link "Activity" at bounding box center [172, 96] width 31 height 14
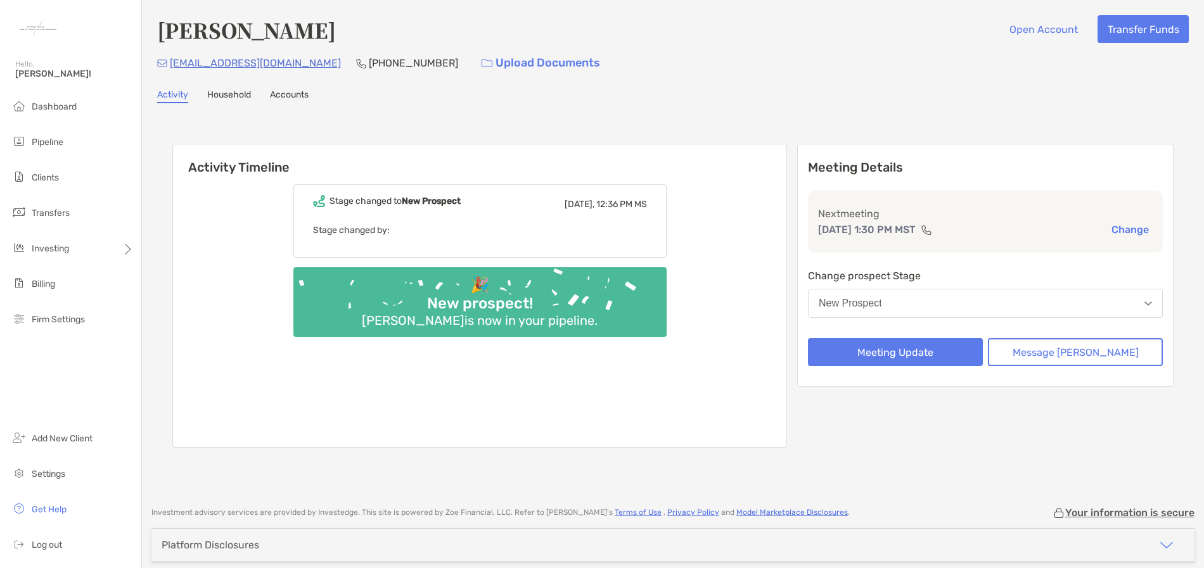
click at [241, 96] on link "Household" at bounding box center [229, 96] width 44 height 14
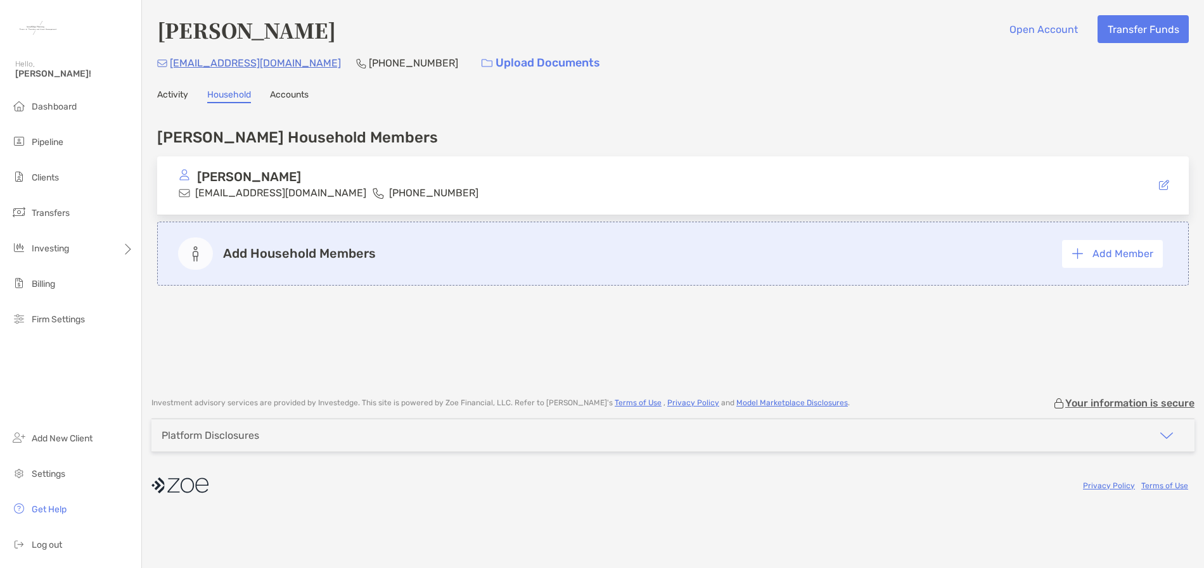
click at [291, 96] on link "Accounts" at bounding box center [289, 96] width 39 height 14
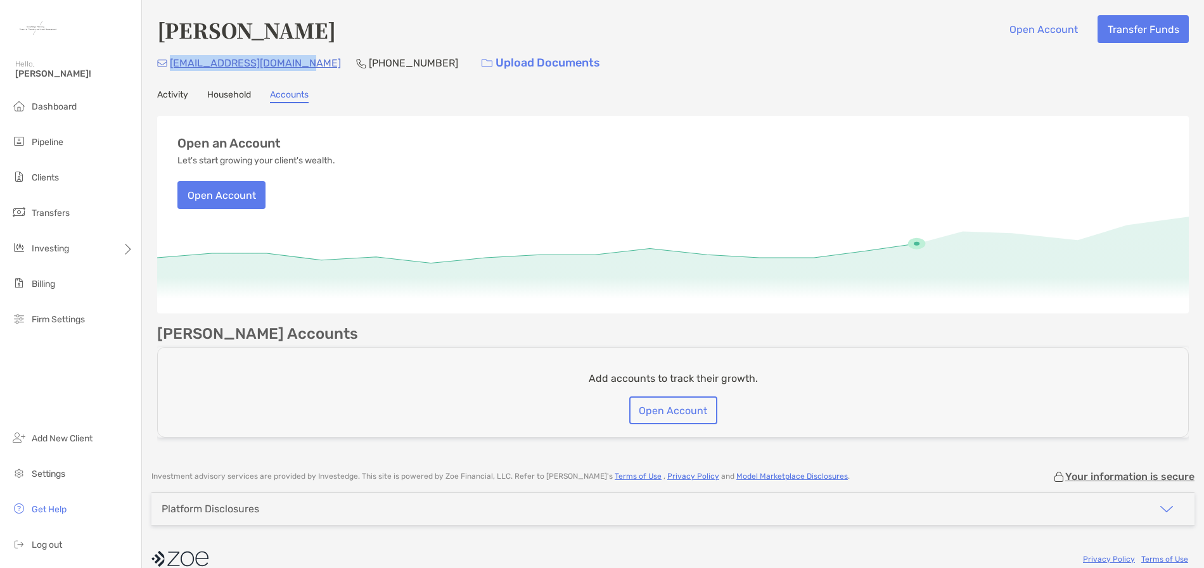
drag, startPoint x: 305, startPoint y: 61, endPoint x: 170, endPoint y: 67, distance: 135.7
click at [170, 67] on div "lrobertson6362@gmail.com (406) 270-6362 Upload Documents" at bounding box center [673, 62] width 1032 height 27
copy p "lrobertson6362@gmail.com"
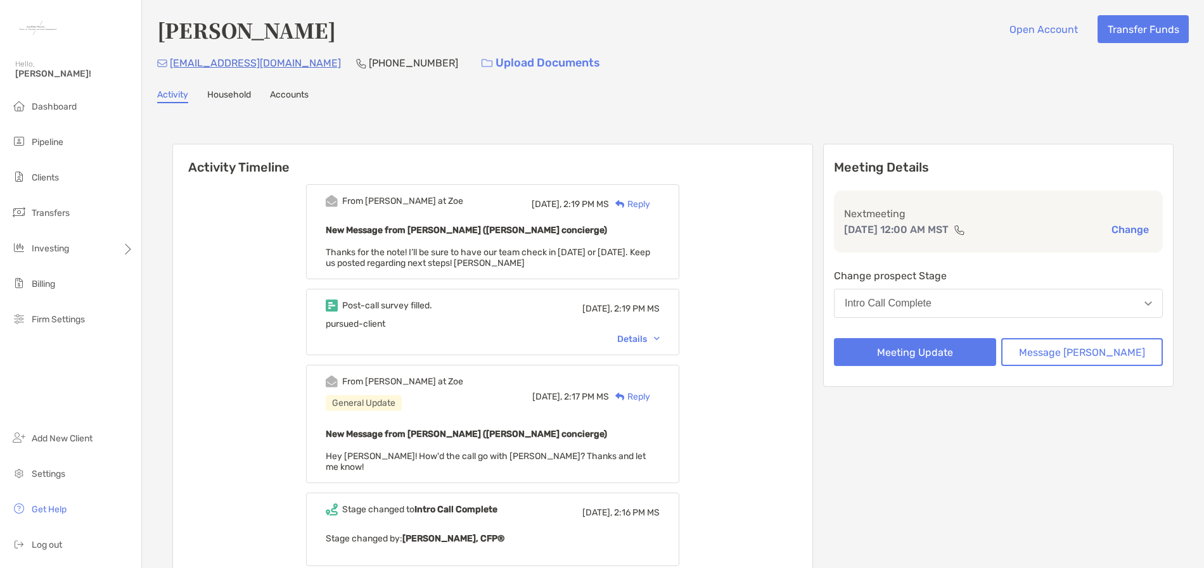
click at [1030, 311] on button "Intro Call Complete" at bounding box center [998, 303] width 329 height 29
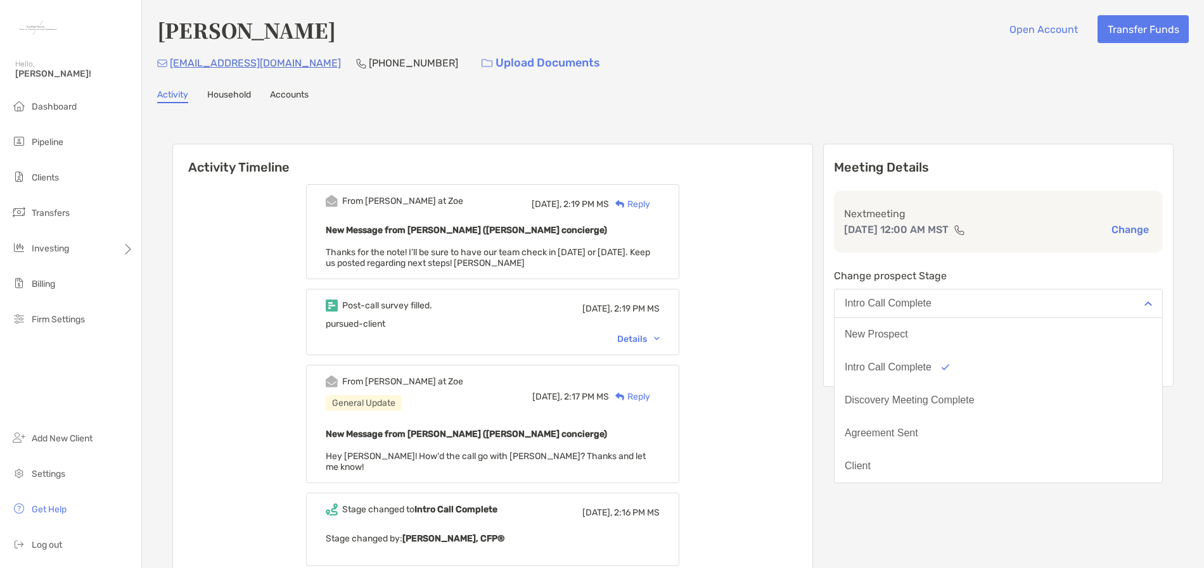
click at [792, 472] on div "From Matthew at Zoe Today, 2:19 PM MS Reply New Message from Matthew Wiener (Zo…" at bounding box center [492, 461] width 639 height 573
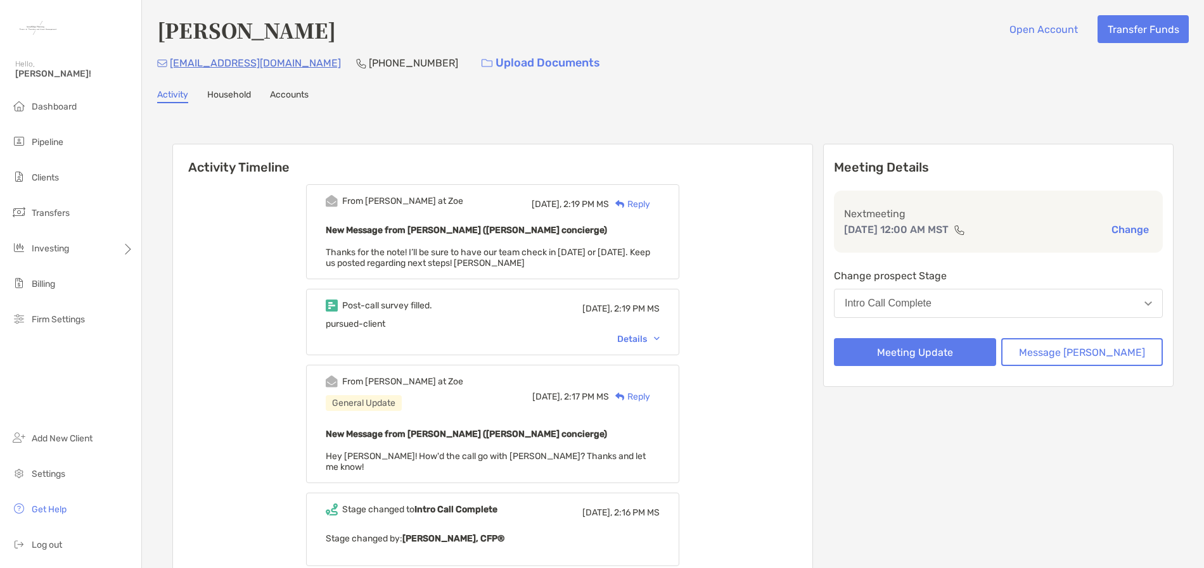
click at [1039, 306] on button "Intro Call Complete" at bounding box center [998, 303] width 329 height 29
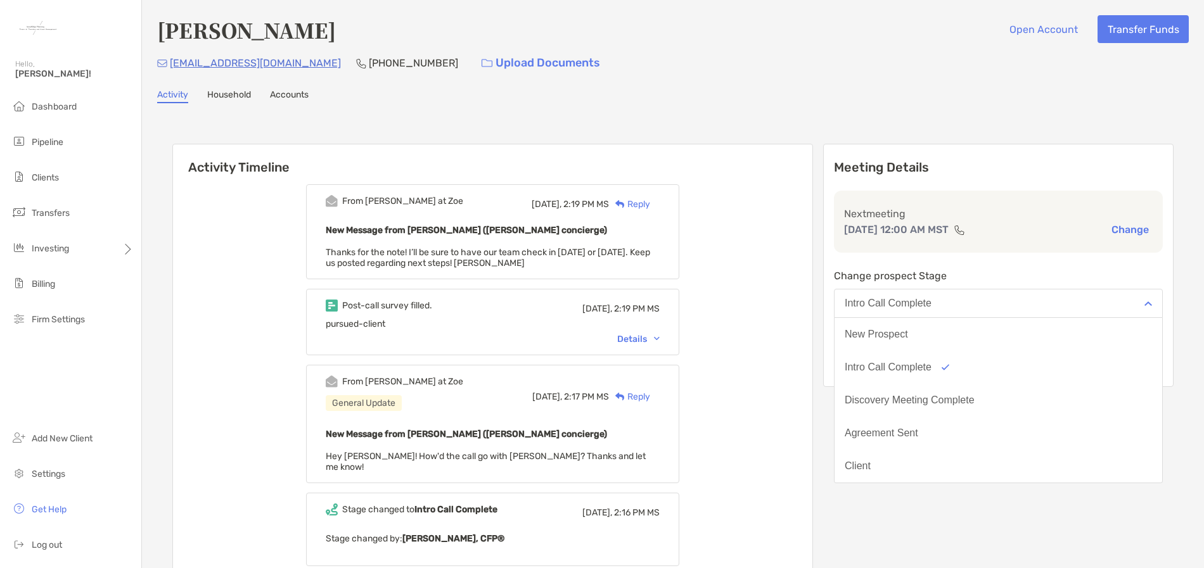
click at [984, 511] on div "Meeting Details Next meeting Sep 5, 12:00 AM MST Change Change prospect Stage I…" at bounding box center [998, 446] width 350 height 605
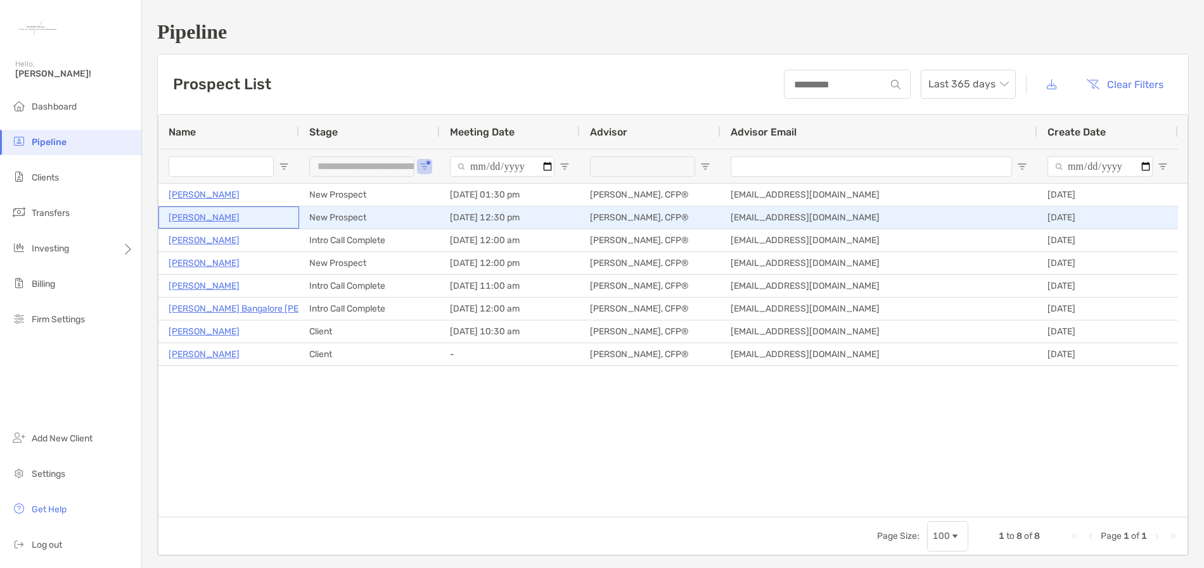
click at [210, 219] on p "[PERSON_NAME]" at bounding box center [204, 218] width 71 height 16
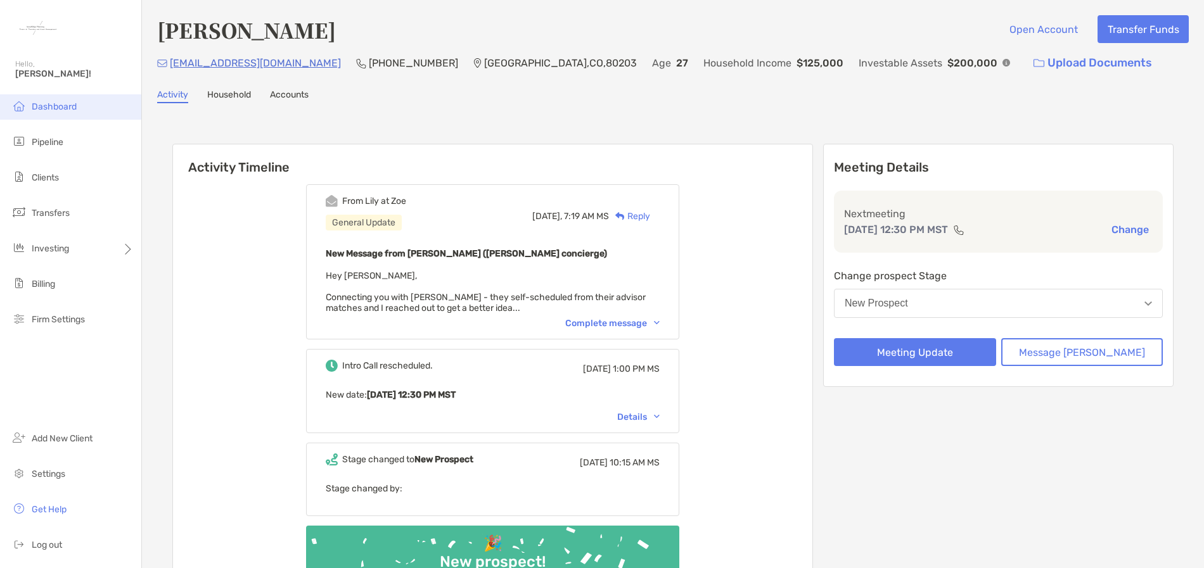
click at [53, 111] on span "Dashboard" at bounding box center [54, 106] width 45 height 11
